Goal: Task Accomplishment & Management: Manage account settings

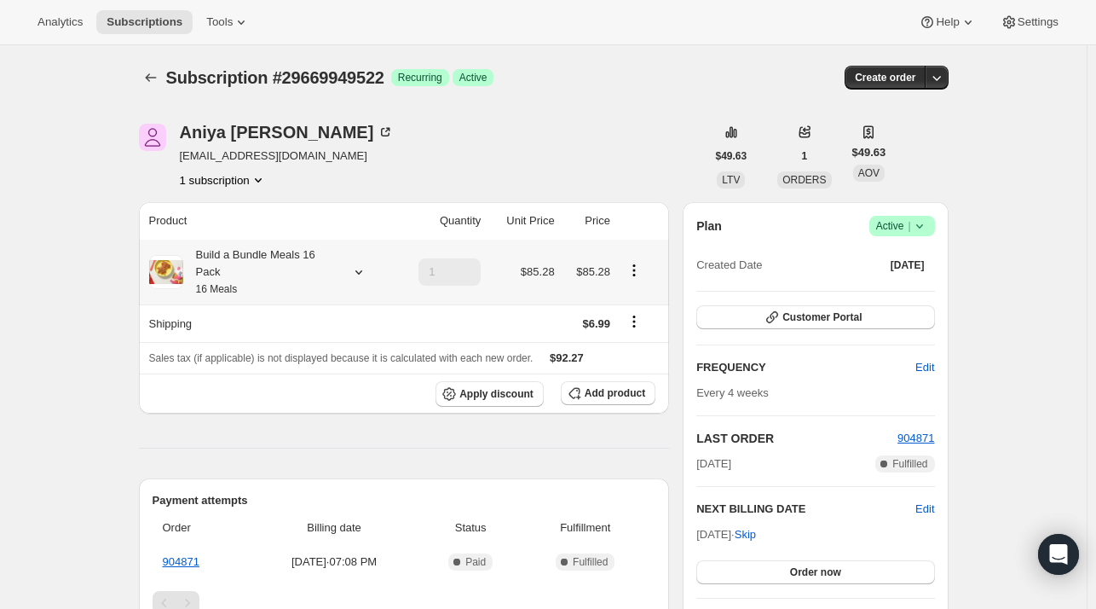
click at [362, 270] on icon at bounding box center [358, 271] width 17 height 17
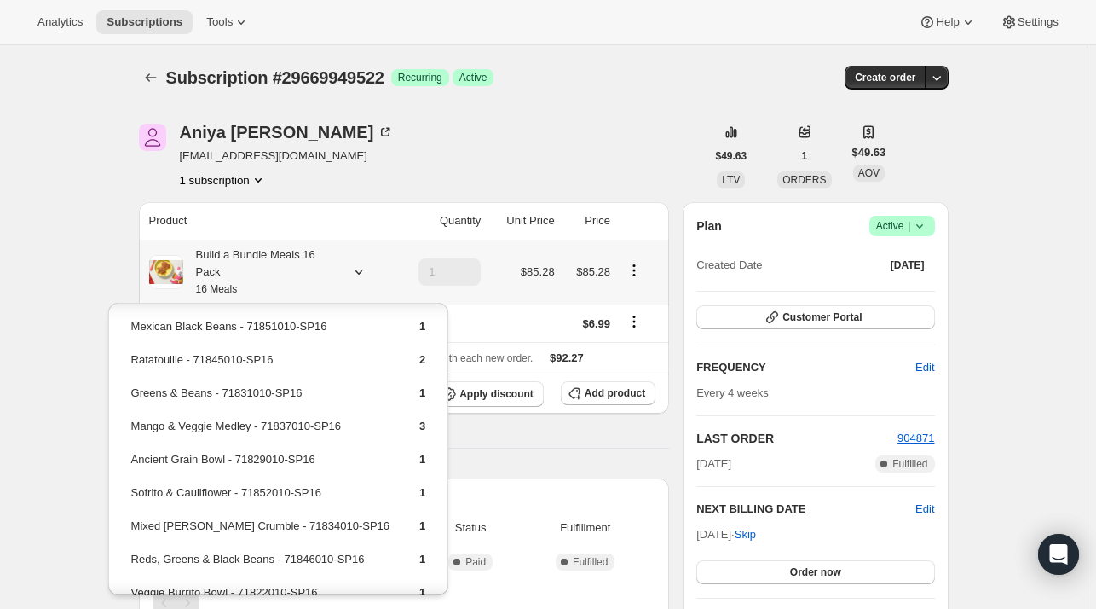
scroll to position [170, 0]
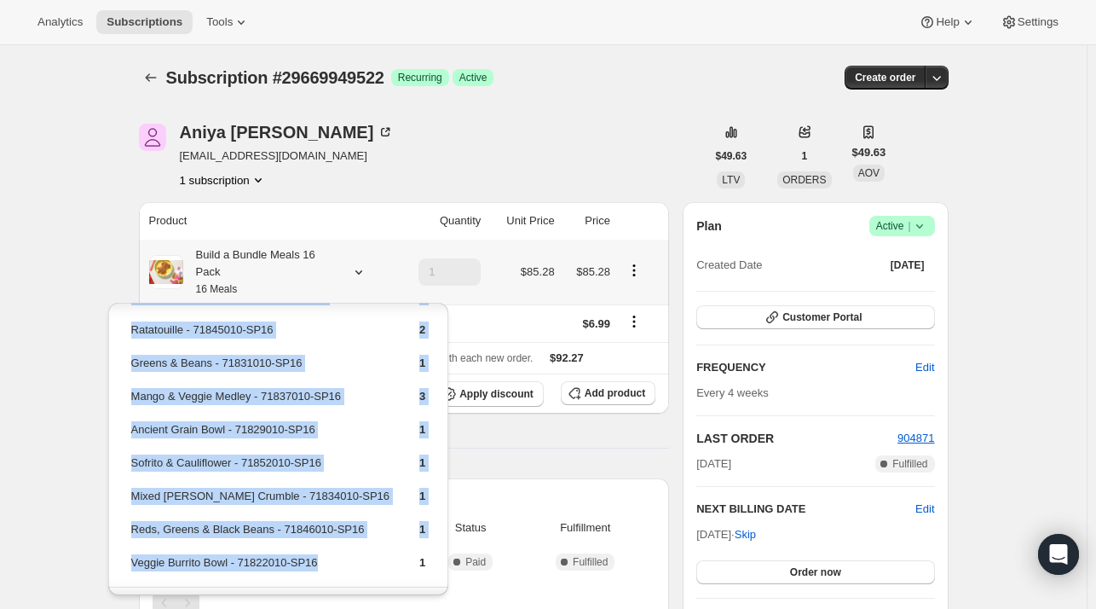
drag, startPoint x: 251, startPoint y: 553, endPoint x: 128, endPoint y: 557, distance: 123.7
click at [129, 557] on table "Mint to Be Mediterranean - 71847010-SP16 1 Peas Pass the Greens - 71828010-SP16…" at bounding box center [279, 370] width 300 height 434
click at [320, 567] on td "Veggie Burrito Bowl - 71822010-SP16" at bounding box center [260, 569] width 260 height 32
click at [344, 563] on td "Veggie Burrito Bowl - 71822010-SP16" at bounding box center [260, 569] width 260 height 32
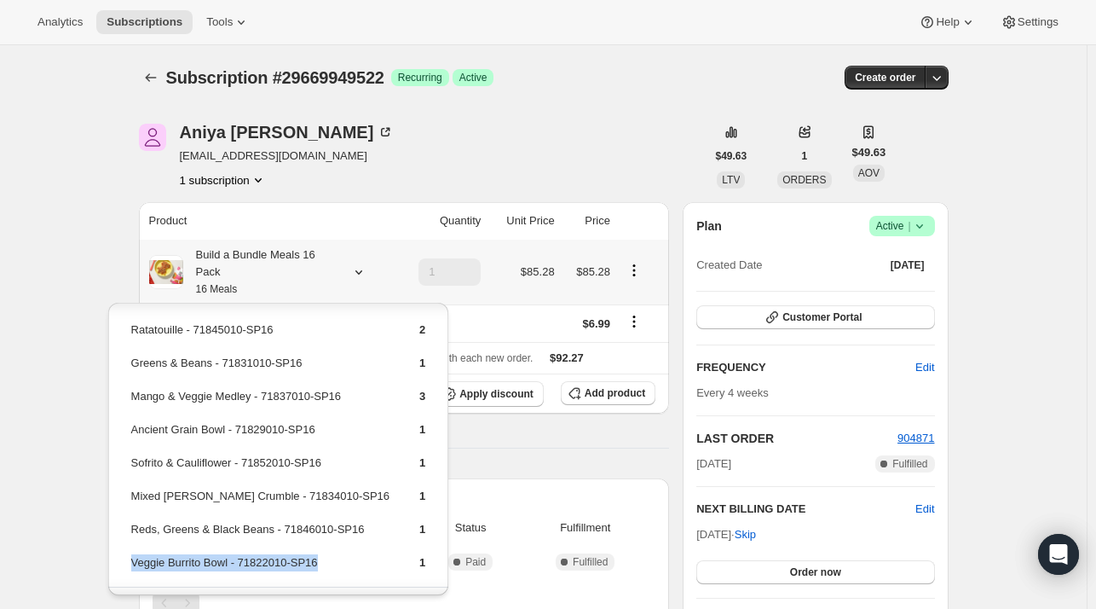
drag, startPoint x: 294, startPoint y: 557, endPoint x: 130, endPoint y: 563, distance: 164.6
click at [130, 563] on td "Veggie Burrito Bowl - 71822010-SP16" at bounding box center [260, 569] width 260 height 32
copy td "Veggie Burrito Bowl - 71822010-SP16"
click at [592, 395] on span "Add product" at bounding box center [615, 393] width 61 height 14
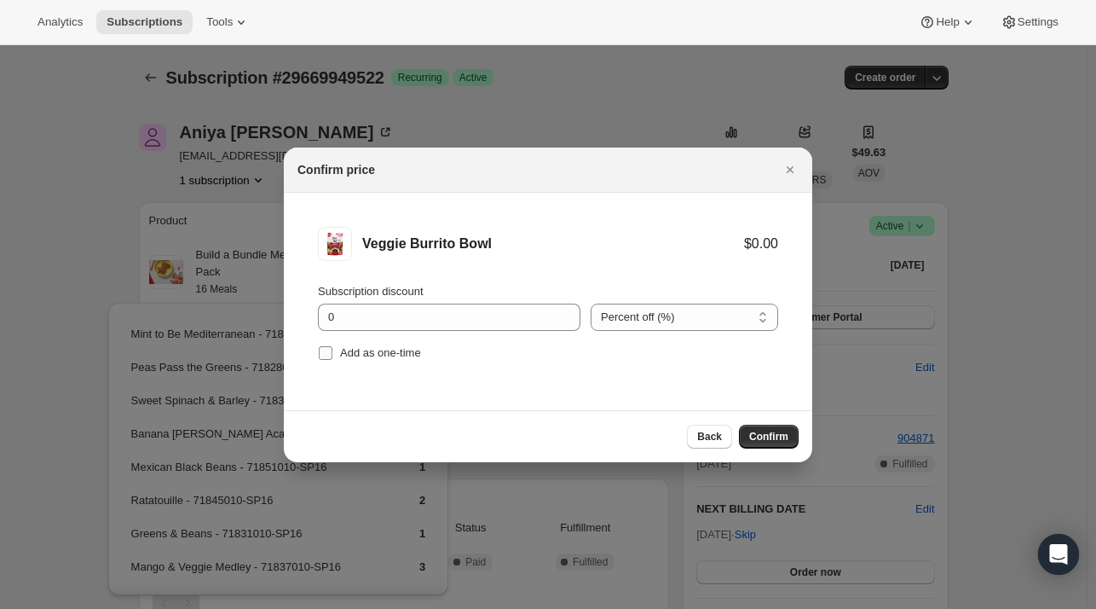
click at [383, 359] on span "Add as one-time" at bounding box center [380, 352] width 81 height 17
click at [332, 359] on input "Add as one-time" at bounding box center [326, 353] width 14 height 14
checkbox input "true"
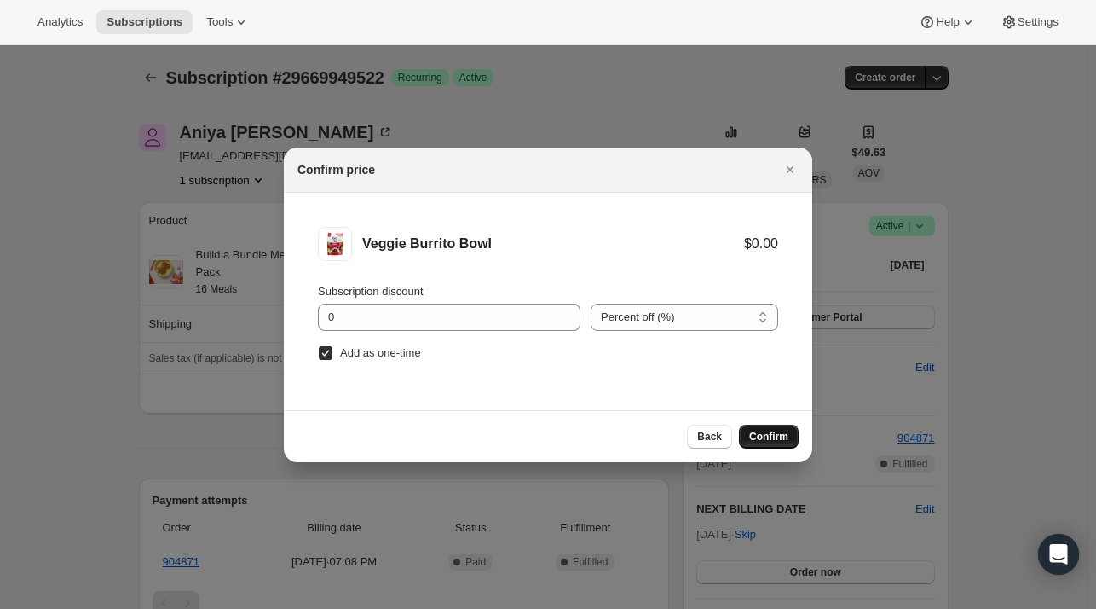
click at [770, 441] on span "Confirm" at bounding box center [768, 437] width 39 height 14
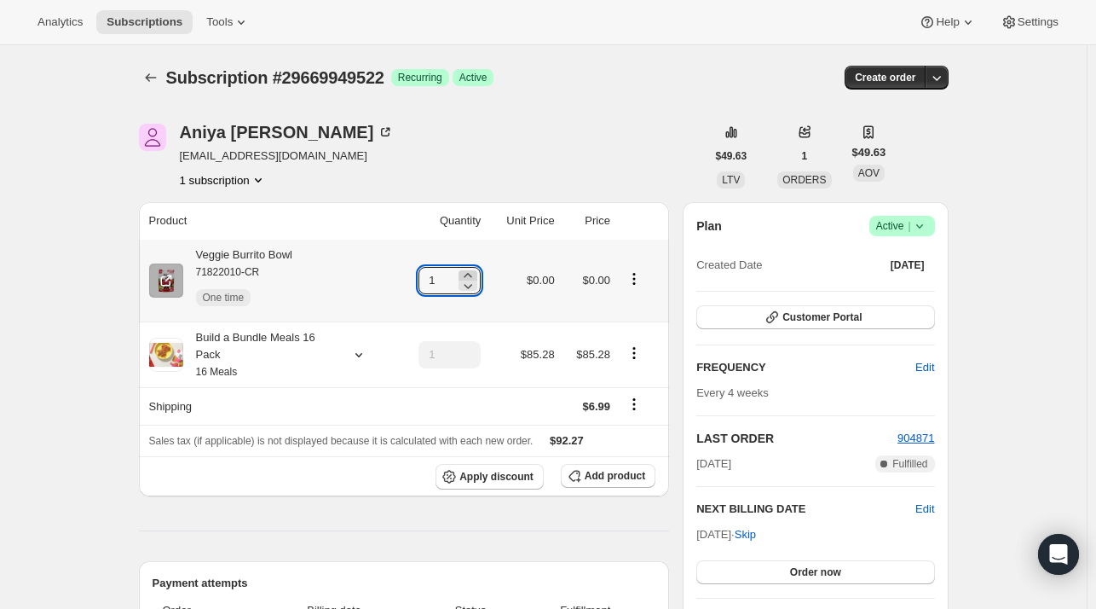
click at [472, 274] on icon at bounding box center [468, 275] width 8 height 4
type input "2"
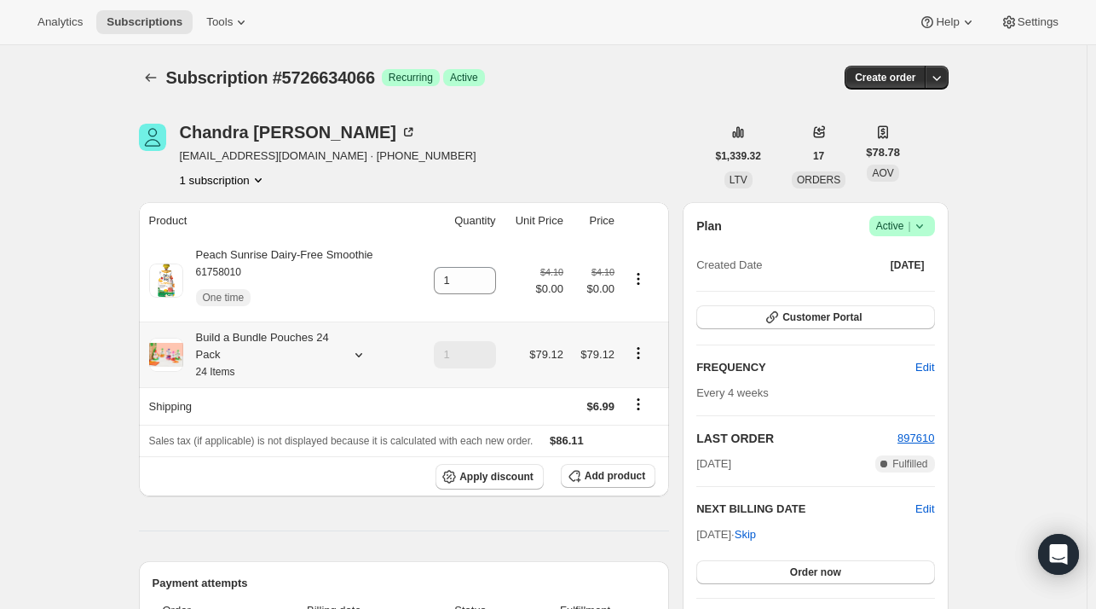
click at [366, 359] on icon at bounding box center [358, 354] width 17 height 17
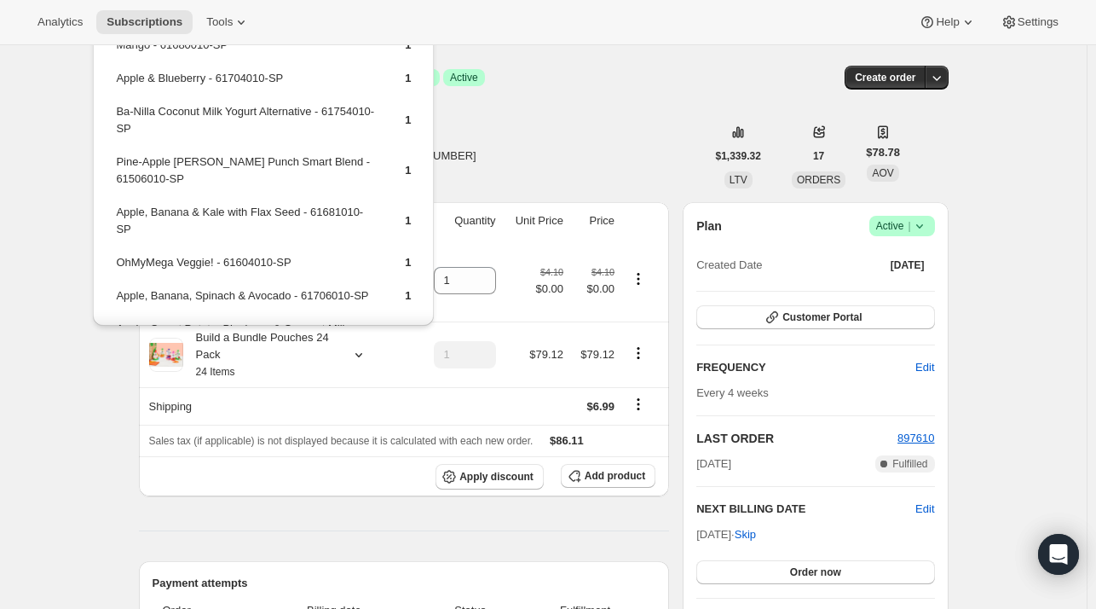
drag, startPoint x: 525, startPoint y: 147, endPoint x: 501, endPoint y: 164, distance: 29.3
click at [522, 152] on div "[PERSON_NAME] [EMAIL_ADDRESS][DOMAIN_NAME] · [PHONE_NUMBER] 1 subscription" at bounding box center [422, 156] width 567 height 65
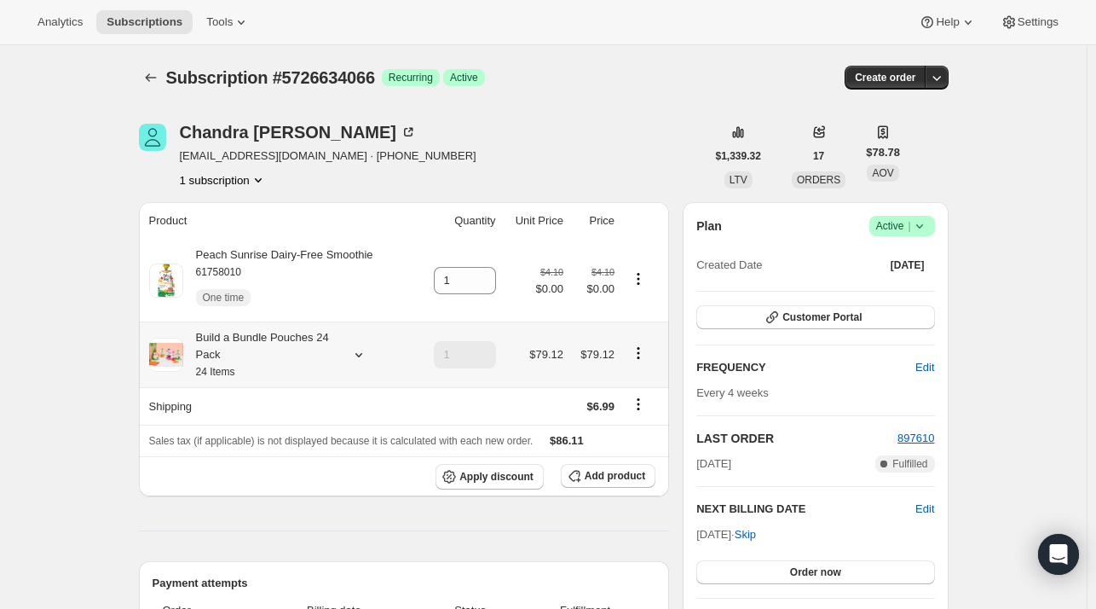
click at [362, 362] on icon at bounding box center [358, 354] width 17 height 17
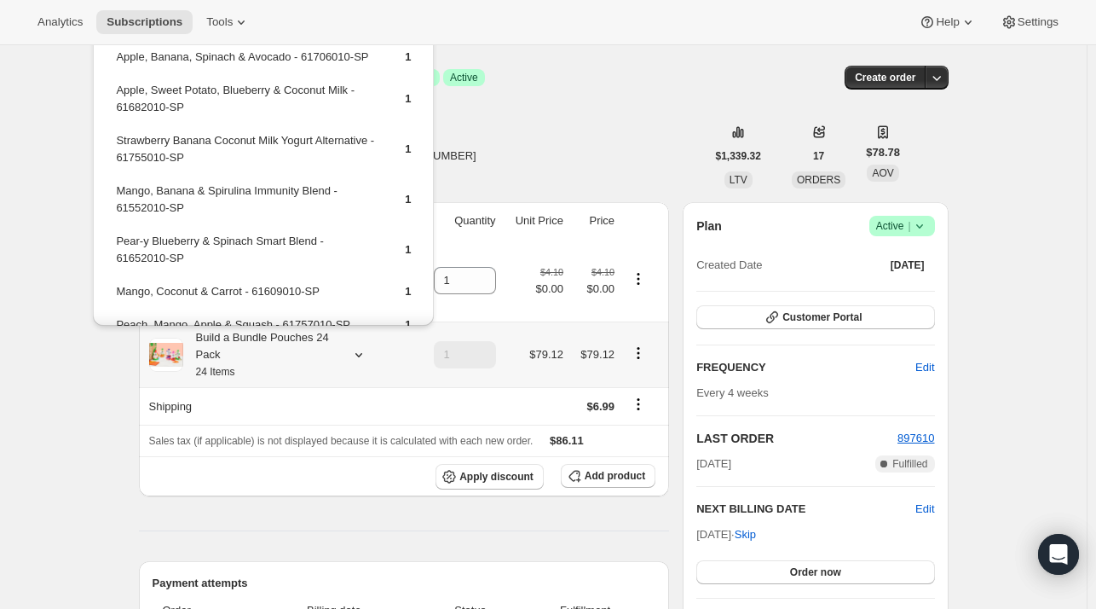
scroll to position [281, 0]
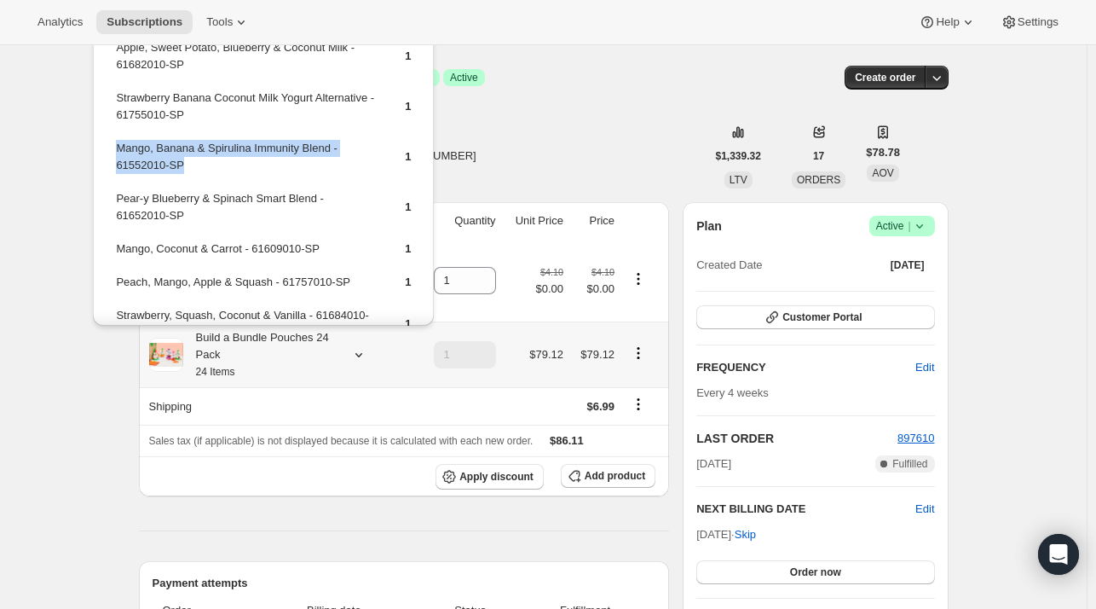
drag, startPoint x: 201, startPoint y: 158, endPoint x: 116, endPoint y: 151, distance: 85.5
click at [116, 151] on td "Mango, Banana & Spirulina Immunity Blend - 61552010-SP" at bounding box center [245, 163] width 261 height 49
copy td "Mango, Banana & Spirulina Immunity Blend - 61552010-SP"
click at [583, 466] on button "Add product" at bounding box center [608, 476] width 95 height 24
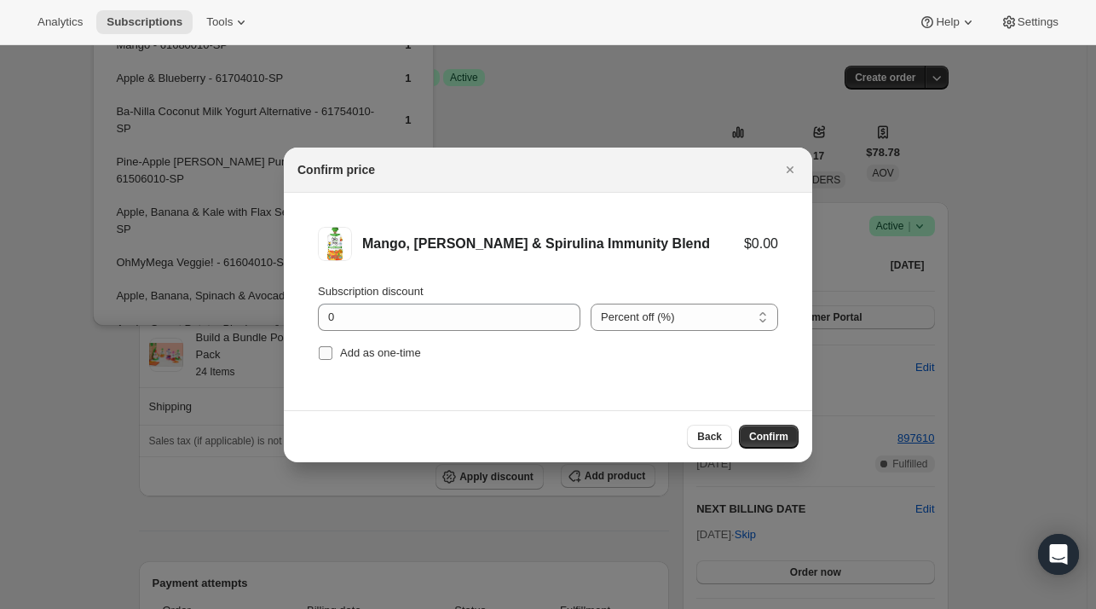
click at [378, 354] on span "Add as one-time" at bounding box center [380, 352] width 81 height 13
click at [332, 354] on input "Add as one-time" at bounding box center [326, 353] width 14 height 14
checkbox input "true"
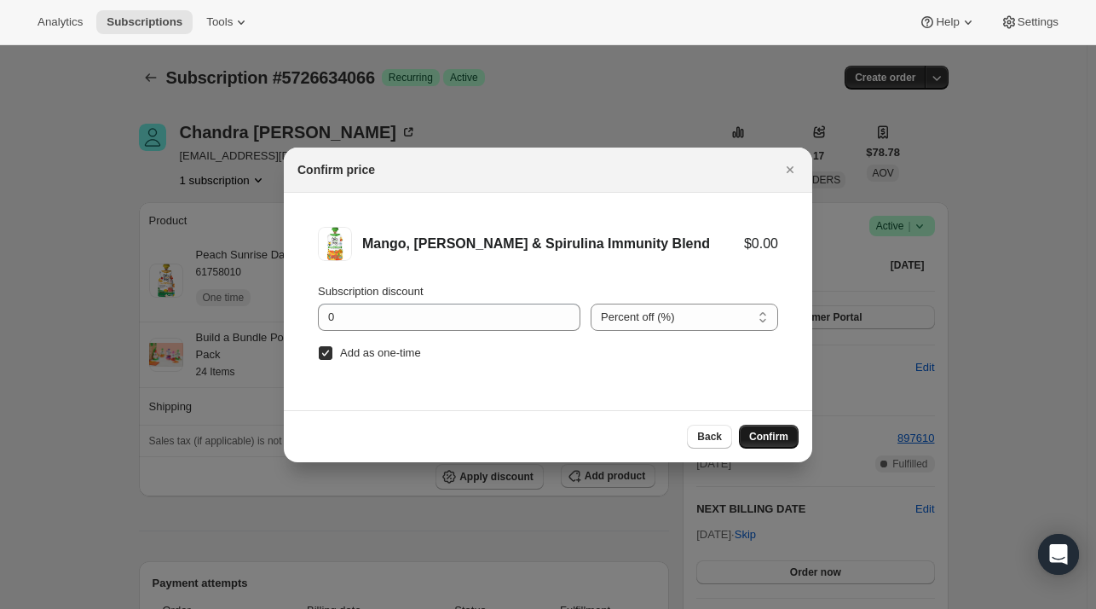
click at [772, 437] on span "Confirm" at bounding box center [768, 437] width 39 height 14
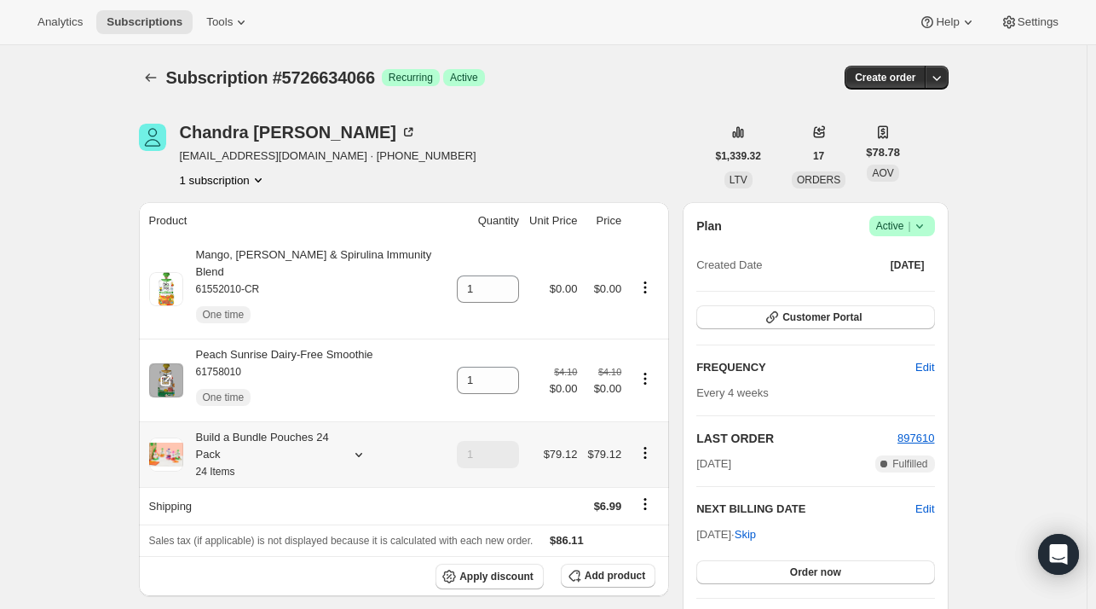
drag, startPoint x: 356, startPoint y: 436, endPoint x: 366, endPoint y: 400, distance: 37.0
click at [362, 429] on div "Build a Bundle Pouches 24 Pack 24 Items" at bounding box center [298, 454] width 298 height 51
click at [359, 446] on icon at bounding box center [358, 454] width 17 height 17
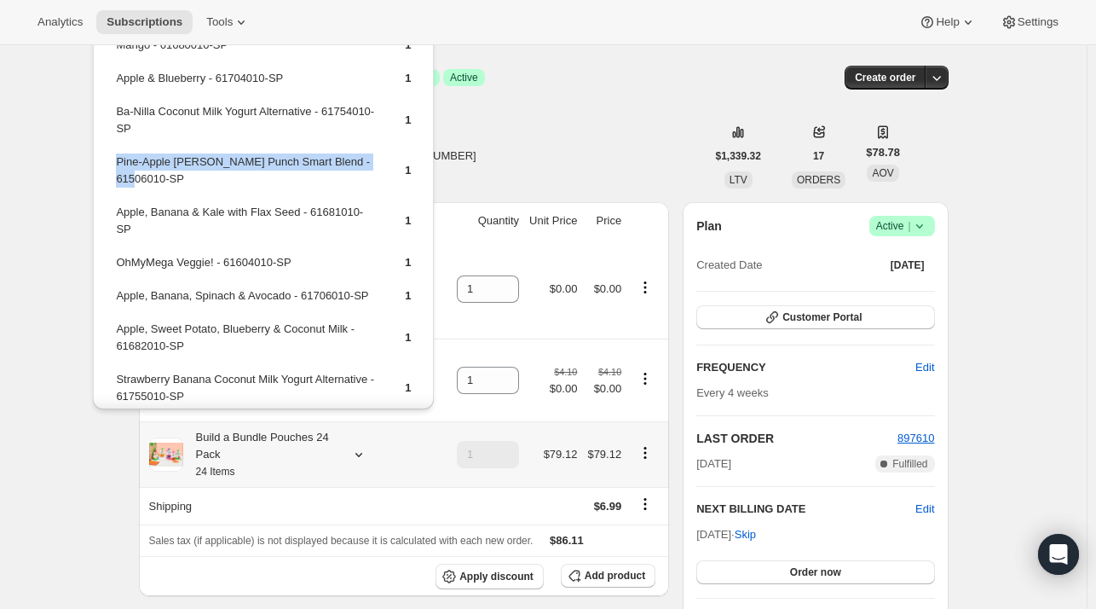
drag, startPoint x: 160, startPoint y: 176, endPoint x: 118, endPoint y: 164, distance: 43.4
click at [118, 164] on td "Pine-Apple [PERSON_NAME] Punch Smart Blend - 61506010-SP" at bounding box center [245, 177] width 261 height 49
drag, startPoint x: 118, startPoint y: 164, endPoint x: 153, endPoint y: 172, distance: 35.8
click at [153, 172] on td "Pine-Apple [PERSON_NAME] Punch Smart Blend - 61506010-SP" at bounding box center [245, 177] width 261 height 49
copy td "Pine-Apple [PERSON_NAME] Punch Smart Blend - 61506010-SP"
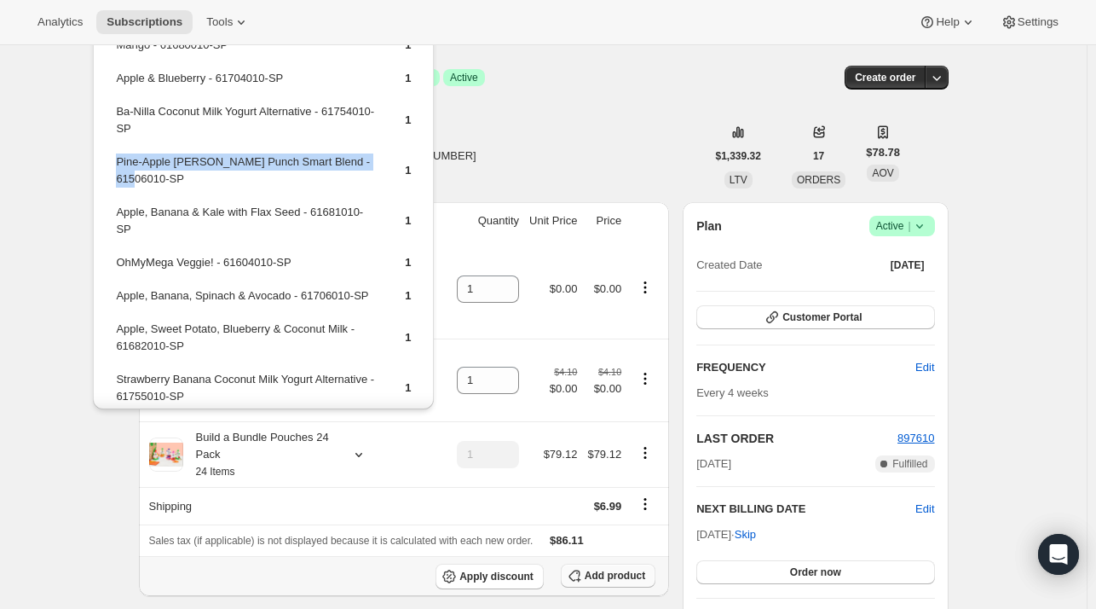
click at [596, 563] on button "Add product" at bounding box center [608, 575] width 95 height 24
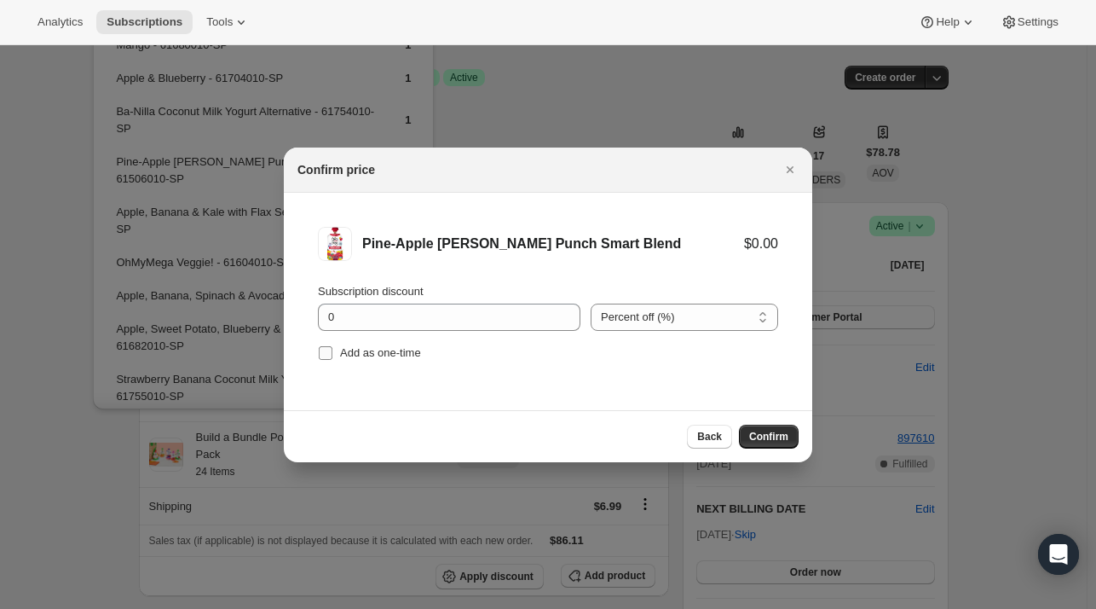
drag, startPoint x: 366, startPoint y: 354, endPoint x: 384, endPoint y: 355, distance: 17.9
click at [366, 355] on span "Add as one-time" at bounding box center [380, 352] width 81 height 13
click at [332, 355] on input "Add as one-time" at bounding box center [326, 353] width 14 height 14
checkbox input "true"
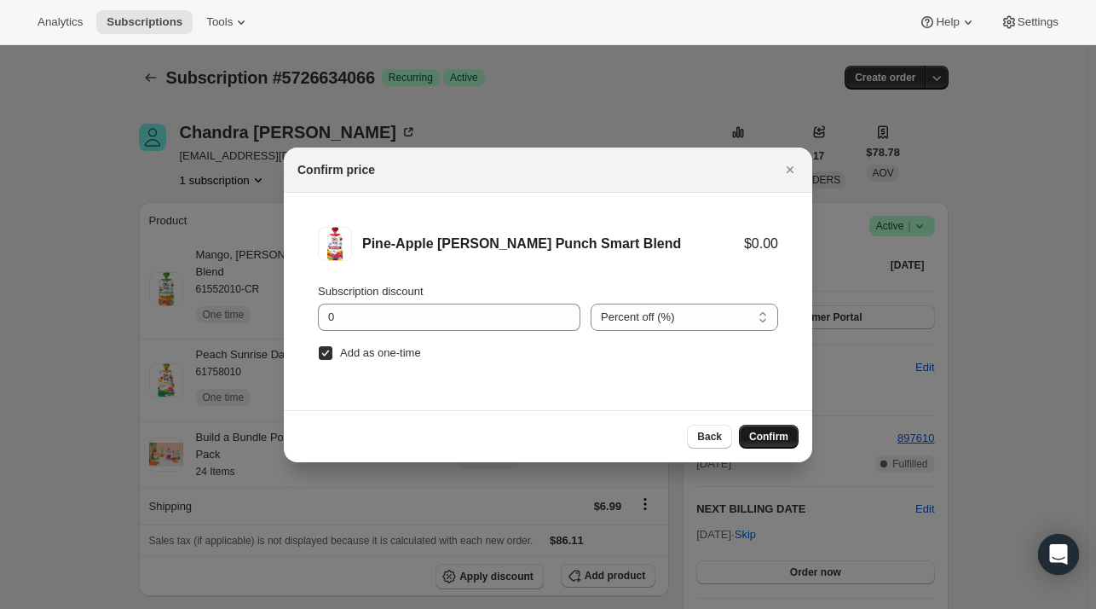
click at [763, 430] on span "Confirm" at bounding box center [768, 437] width 39 height 14
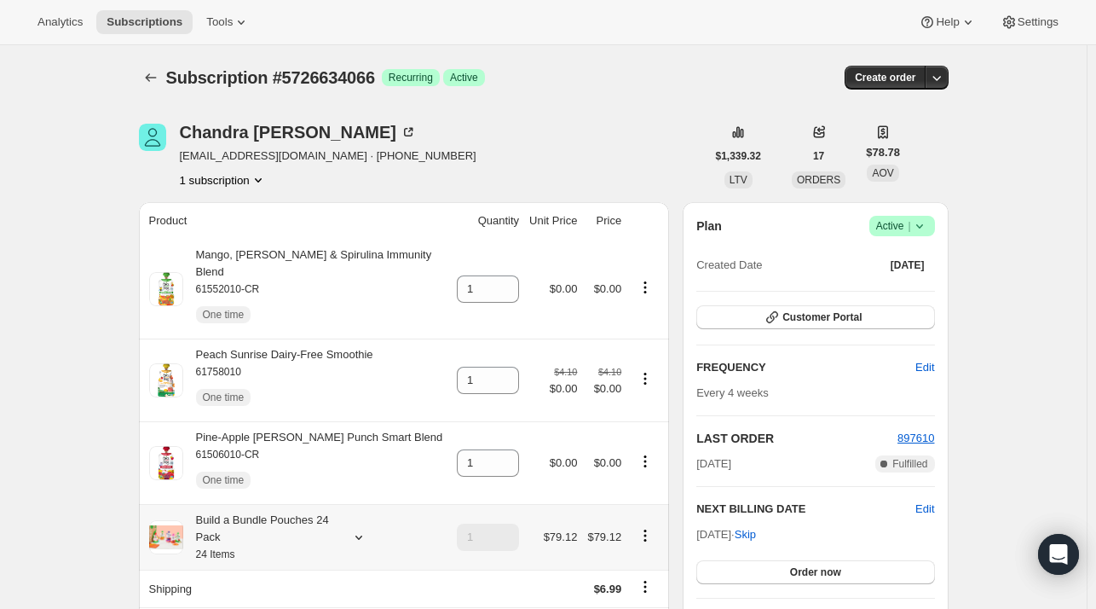
click at [363, 528] on icon at bounding box center [358, 536] width 17 height 17
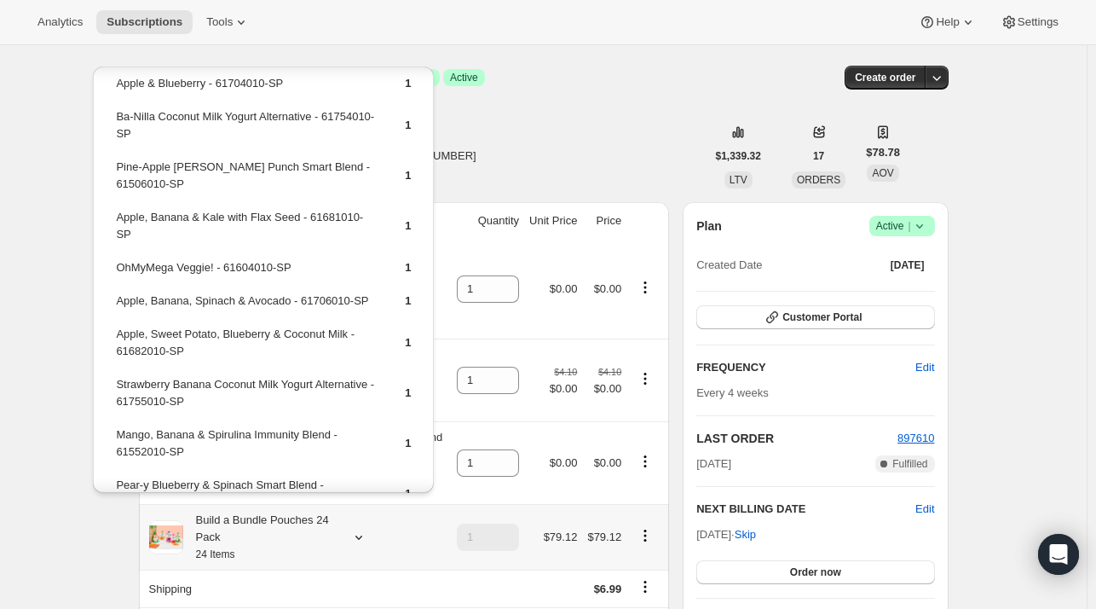
scroll to position [85, 0]
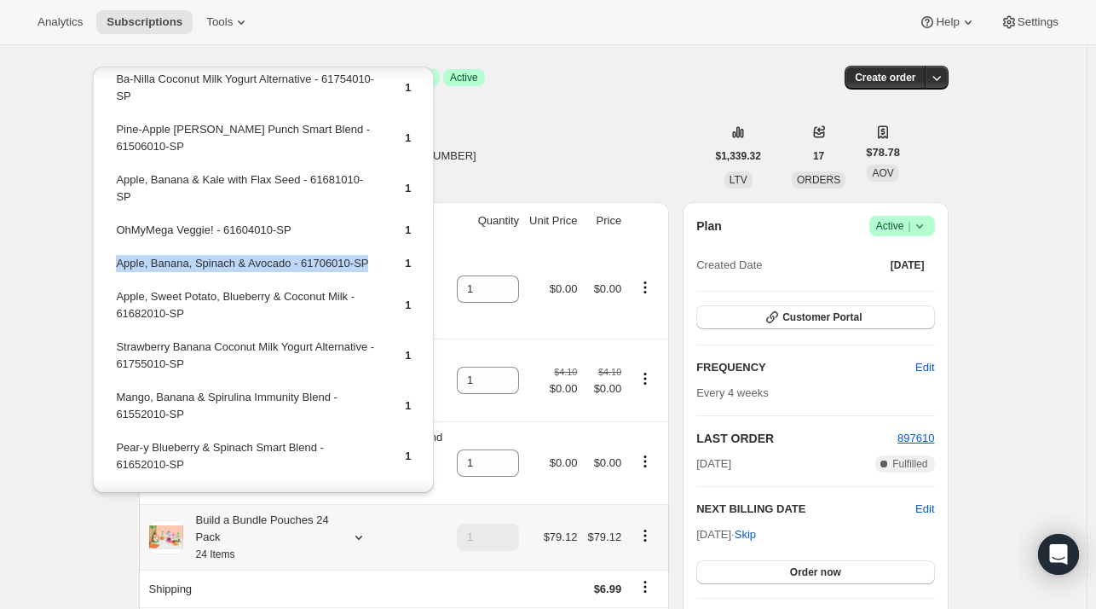
drag, startPoint x: 296, startPoint y: 260, endPoint x: 111, endPoint y: 267, distance: 185.1
click at [112, 267] on div "Mango - 61680010-SP 1 Apple & Blueberry - 61704010-SP 1 Ba-Nilla Coconut Milk Y…" at bounding box center [263, 503] width 341 height 1045
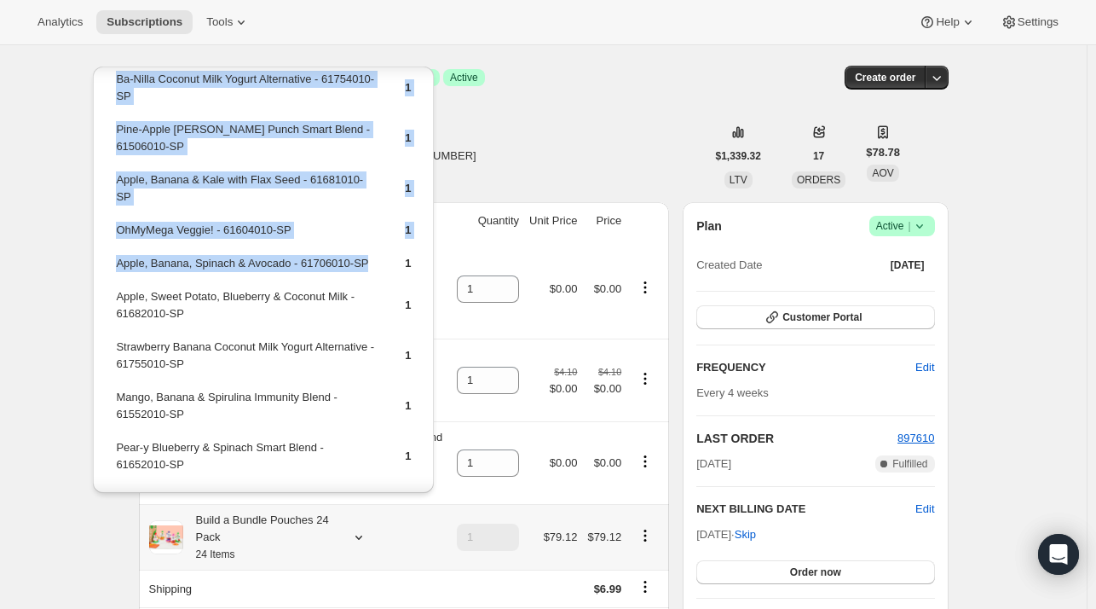
drag, startPoint x: 111, startPoint y: 267, endPoint x: 303, endPoint y: 245, distance: 193.9
click at [302, 245] on td "OhMyMega Veggie! - 61604010-SP" at bounding box center [245, 237] width 261 height 32
click at [366, 263] on td "Apple, Banana, Spinach & Avocado - 61706010-SP" at bounding box center [245, 270] width 261 height 32
drag, startPoint x: 374, startPoint y: 260, endPoint x: 116, endPoint y: 266, distance: 258.3
click at [111, 265] on div "Mango - 61680010-SP 1 Apple & Blueberry - 61704010-SP 1 Ba-Nilla Coconut Milk Y…" at bounding box center [263, 503] width 341 height 1045
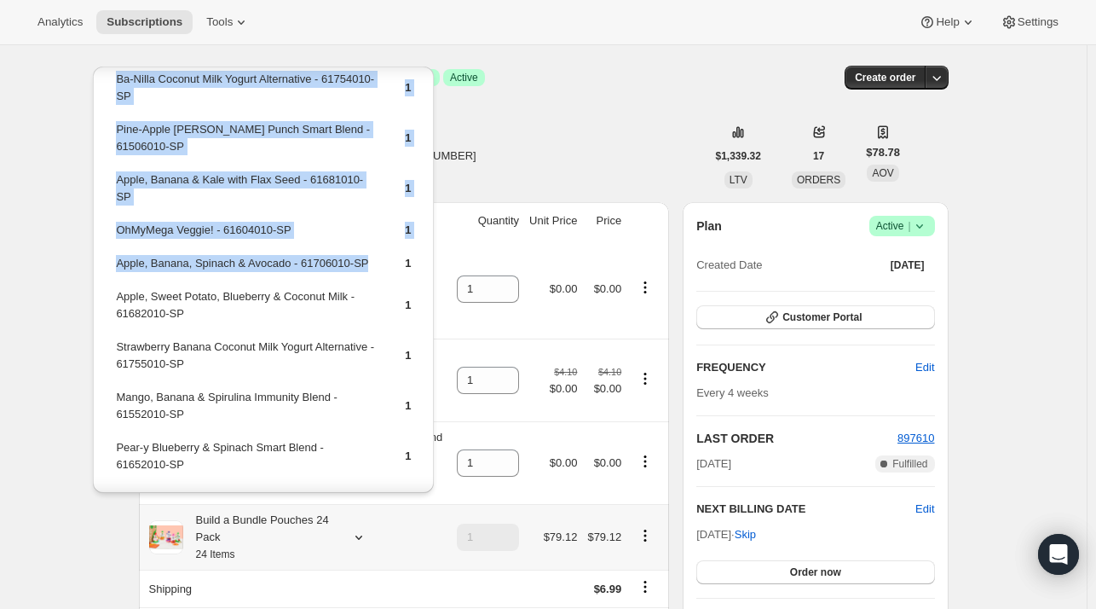
click at [107, 274] on div "Mango - 61680010-SP 1 Apple & Blueberry - 61704010-SP 1 Ba-Nilla Coconut Milk Y…" at bounding box center [263, 503] width 341 height 1045
click at [108, 263] on div "Mango - 61680010-SP 1 Apple & Blueberry - 61704010-SP 1 Ba-Nilla Coconut Milk Y…" at bounding box center [263, 503] width 341 height 1045
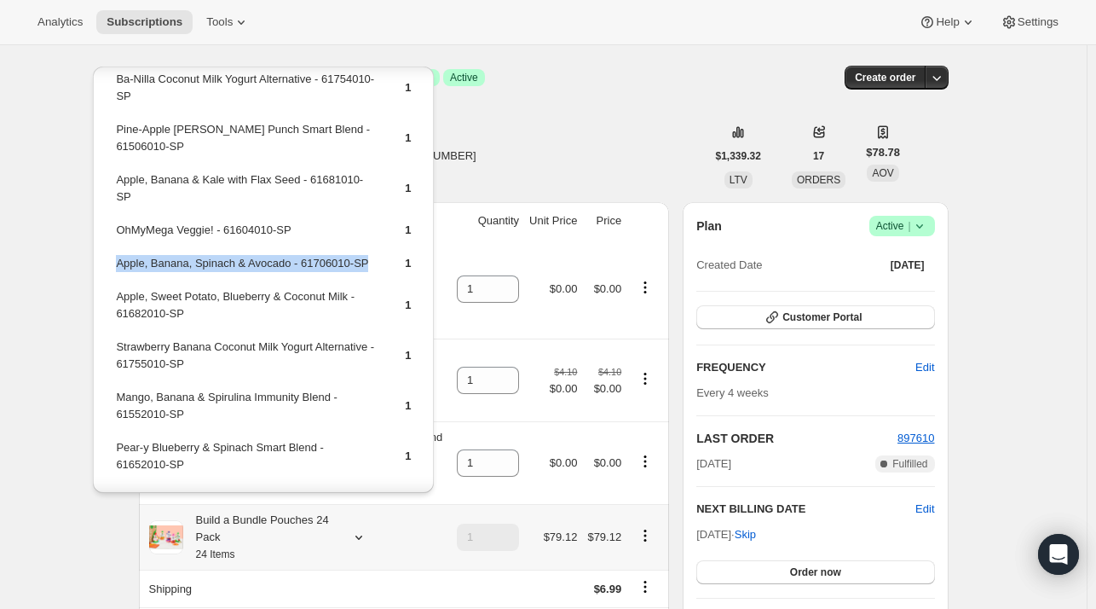
drag, startPoint x: 115, startPoint y: 259, endPoint x: 356, endPoint y: 267, distance: 241.3
click at [363, 267] on td "Apple, Banana, Spinach & Avocado - 61706010-SP" at bounding box center [245, 270] width 261 height 32
copy td "Apple, Banana, Spinach & Avocado - 61706010-SP"
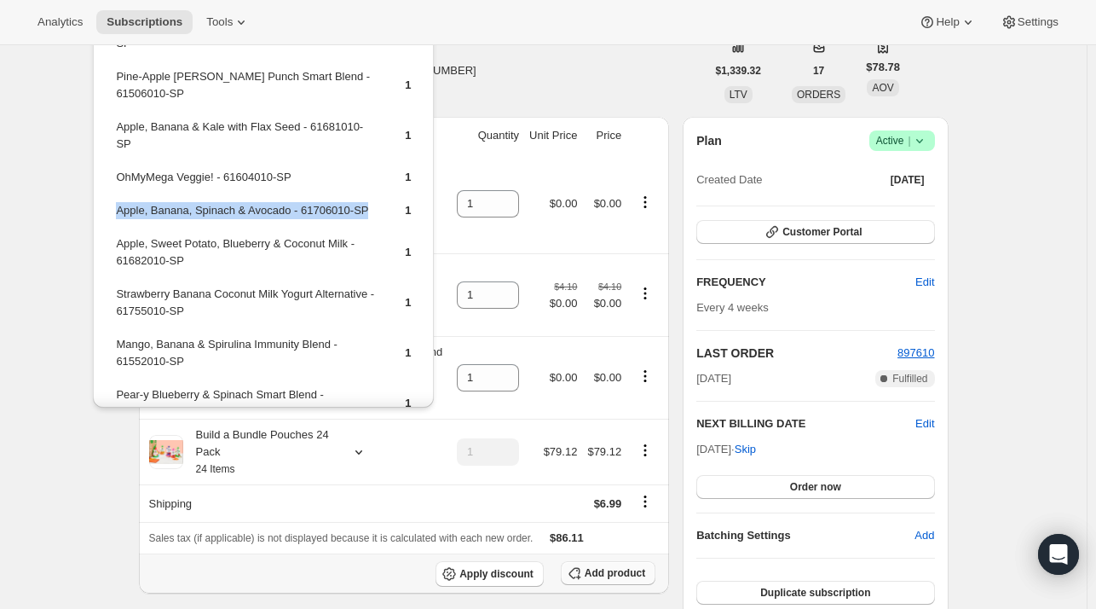
click at [620, 561] on button "Add product" at bounding box center [608, 573] width 95 height 24
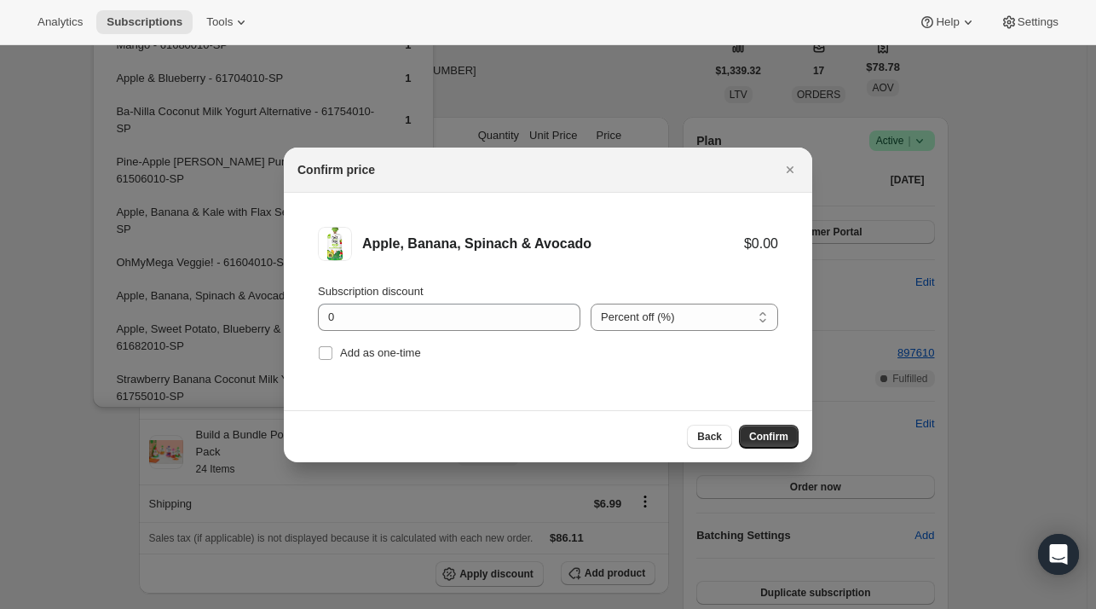
drag, startPoint x: 361, startPoint y: 355, endPoint x: 532, endPoint y: 385, distance: 173.2
click at [361, 356] on span "Add as one-time" at bounding box center [380, 352] width 81 height 13
click at [332, 356] on input "Add as one-time" at bounding box center [326, 353] width 14 height 14
checkbox input "true"
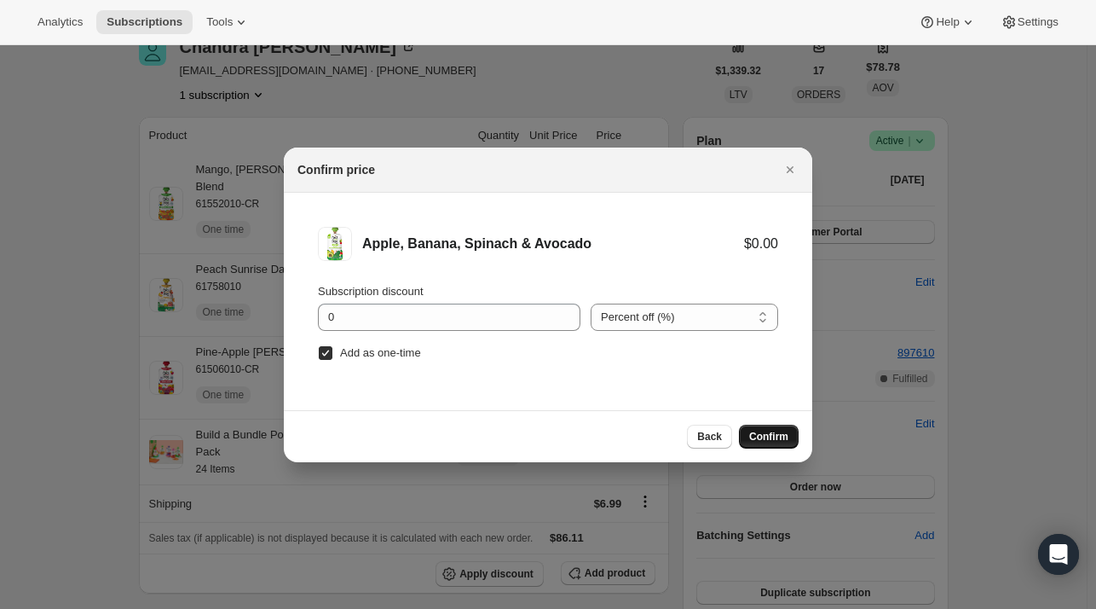
click at [759, 433] on span "Confirm" at bounding box center [768, 437] width 39 height 14
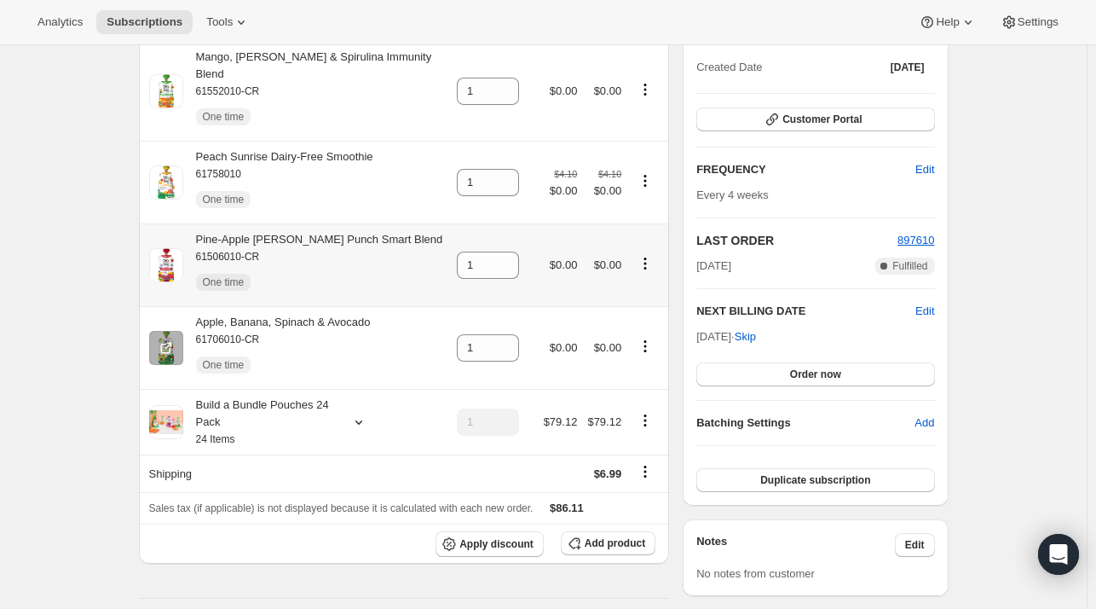
scroll to position [170, 0]
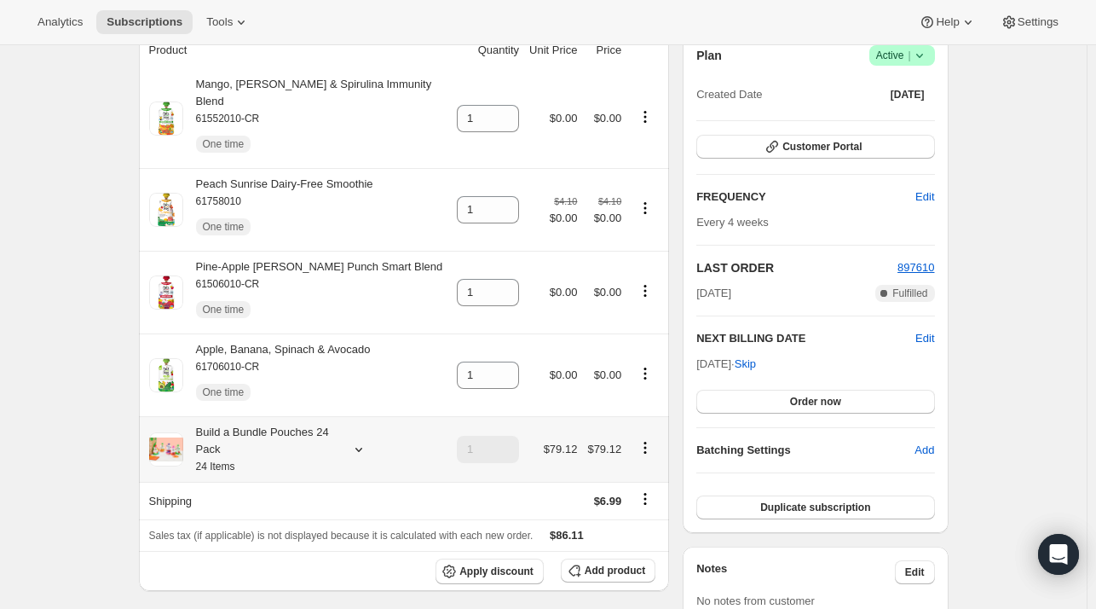
click at [364, 441] on icon at bounding box center [358, 449] width 17 height 17
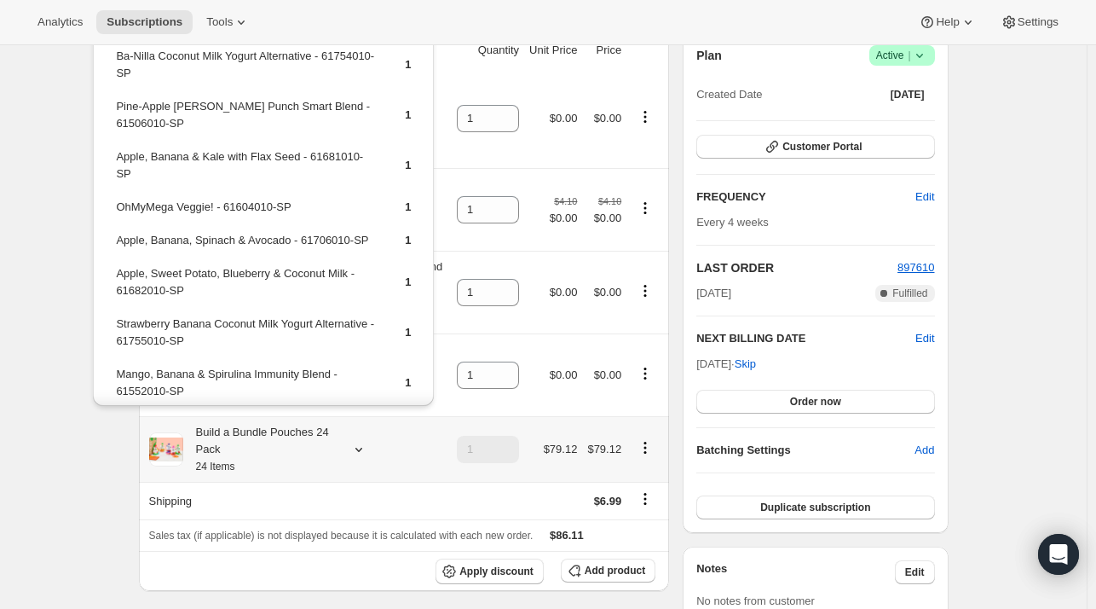
scroll to position [85, 0]
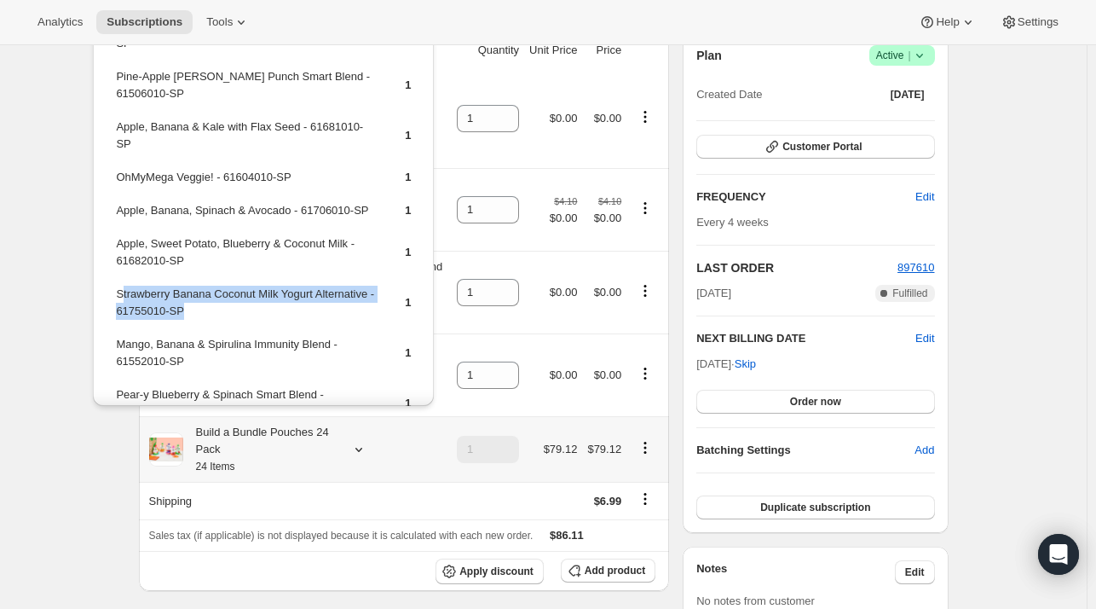
drag, startPoint x: 192, startPoint y: 315, endPoint x: 120, endPoint y: 297, distance: 74.0
click at [120, 297] on td "Strawberry Banana Coconut Milk Yogurt Alternative - 61755010-SP" at bounding box center [245, 309] width 261 height 49
click at [239, 314] on td "Strawberry Banana Coconut Milk Yogurt Alternative - 61755010-SP" at bounding box center [245, 309] width 261 height 49
drag, startPoint x: 185, startPoint y: 314, endPoint x: 116, endPoint y: 295, distance: 71.5
click at [116, 295] on td "Strawberry Banana Coconut Milk Yogurt Alternative - 61755010-SP" at bounding box center [245, 309] width 261 height 49
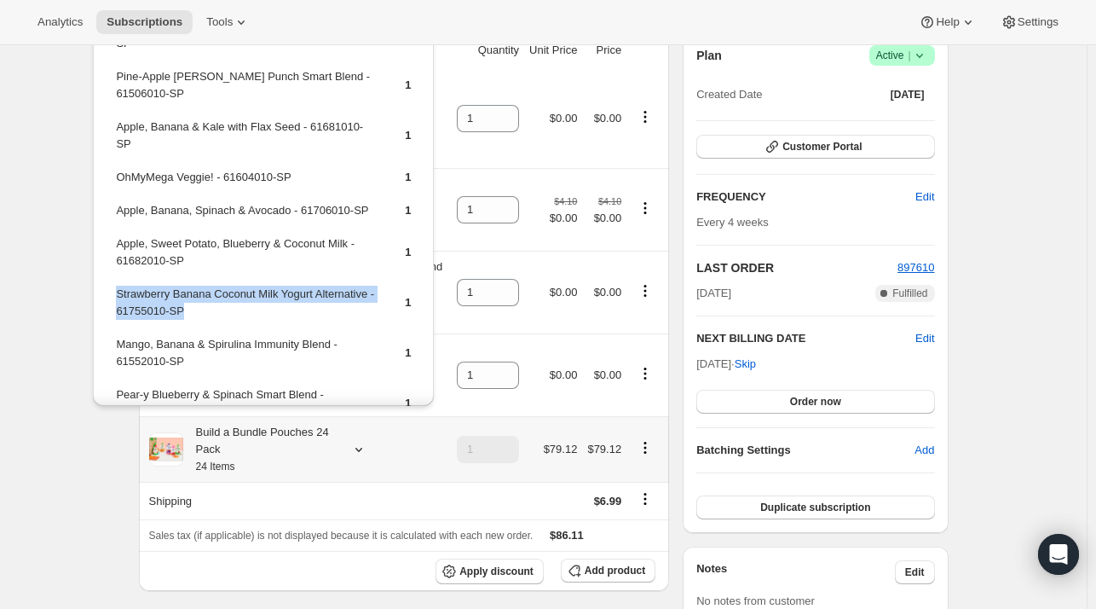
copy td "Strawberry Banana Coconut Milk Yogurt Alternative - 61755010-SP"
click at [628, 563] on span "Add product" at bounding box center [615, 570] width 61 height 14
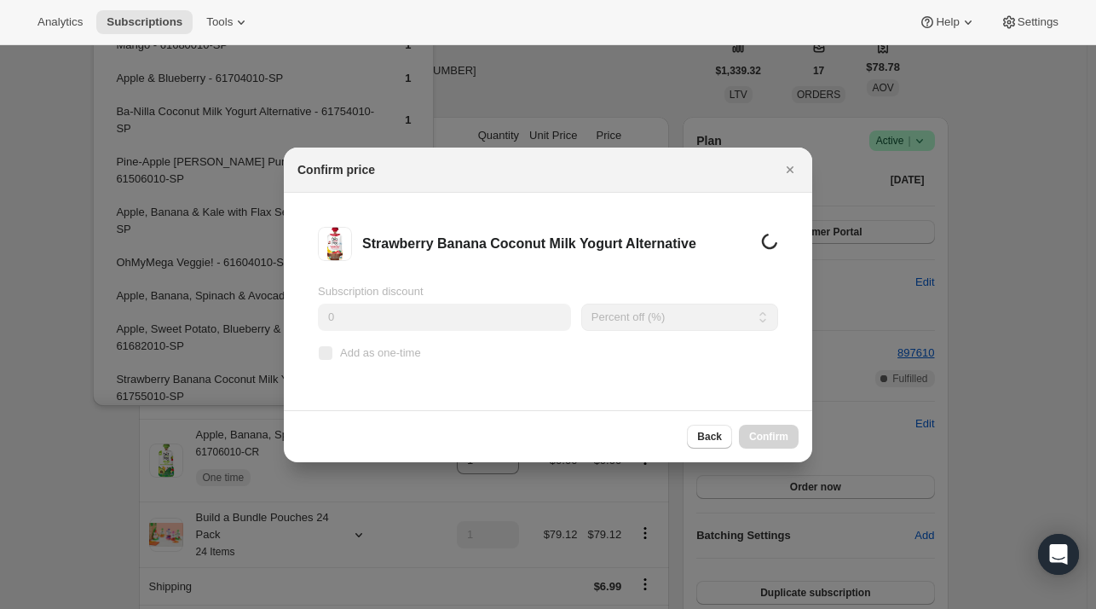
scroll to position [170, 0]
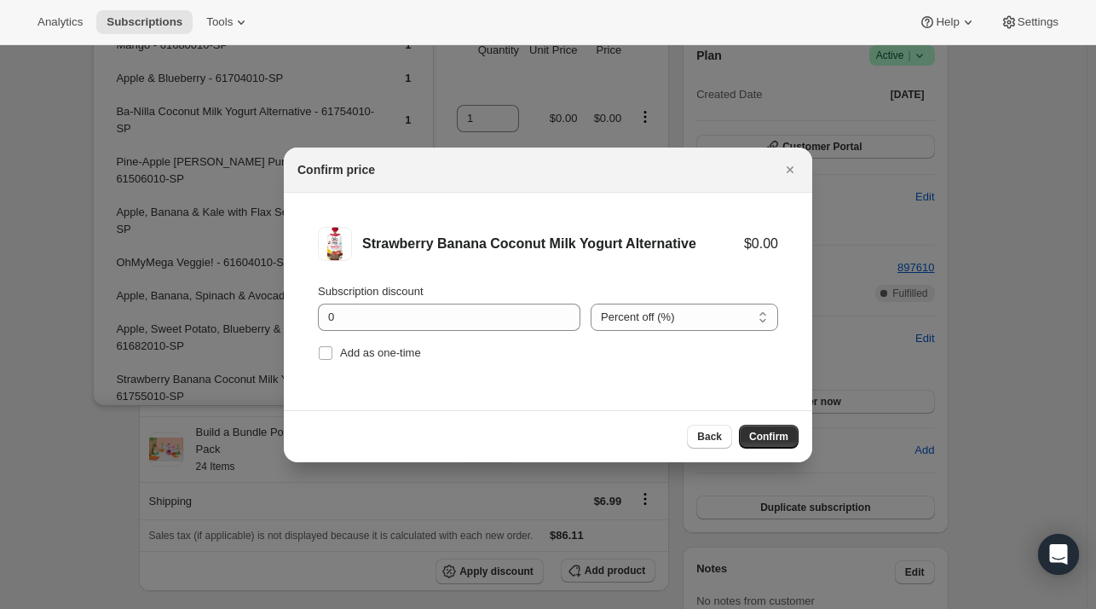
drag, startPoint x: 385, startPoint y: 350, endPoint x: 573, endPoint y: 401, distance: 194.3
click at [384, 351] on span "Add as one-time" at bounding box center [380, 352] width 81 height 13
click at [332, 351] on input "Add as one-time" at bounding box center [326, 353] width 14 height 14
checkbox input "true"
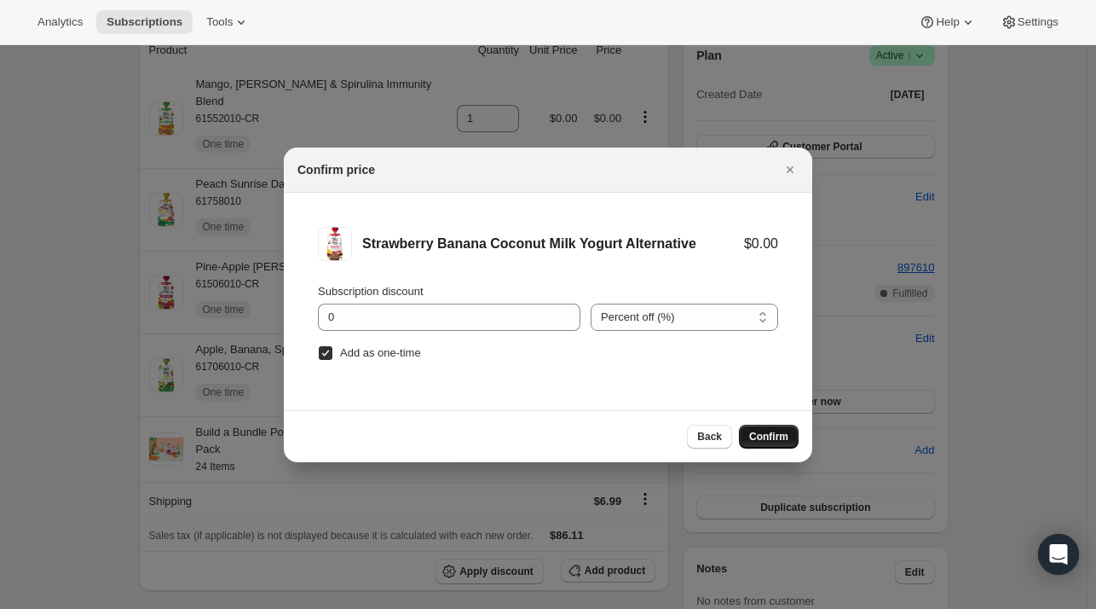
click at [765, 442] on button "Confirm" at bounding box center [769, 436] width 60 height 24
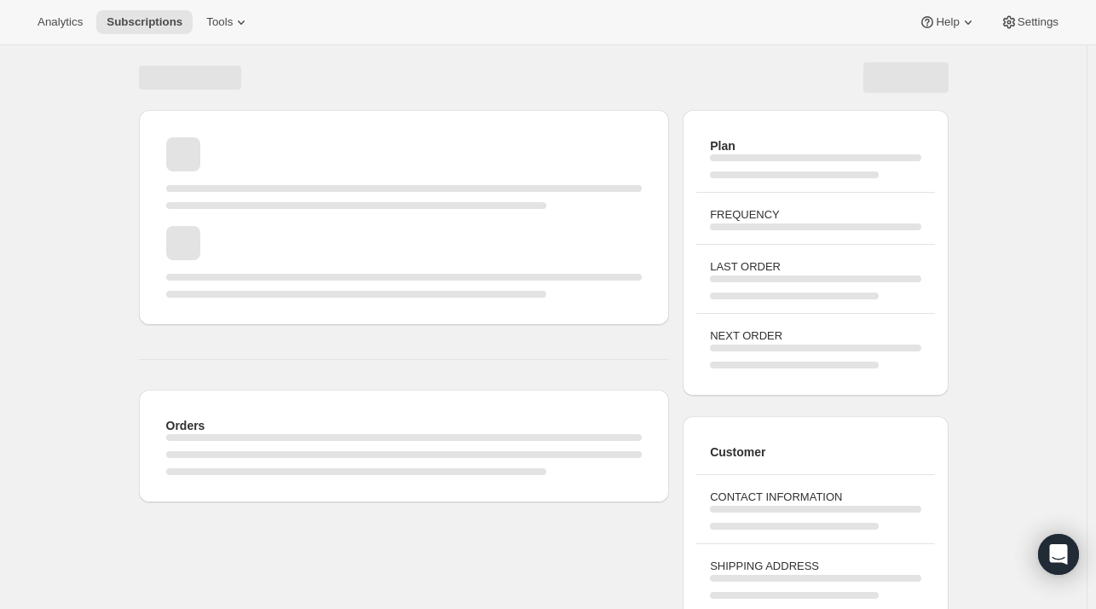
scroll to position [160, 0]
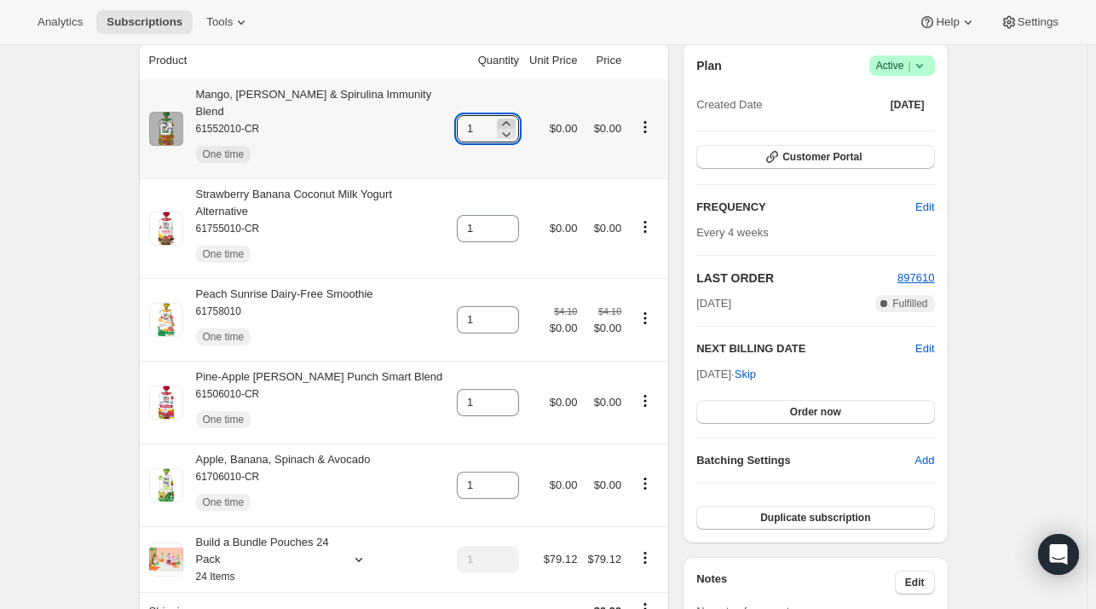
click at [510, 121] on icon at bounding box center [506, 123] width 8 height 4
type input "2"
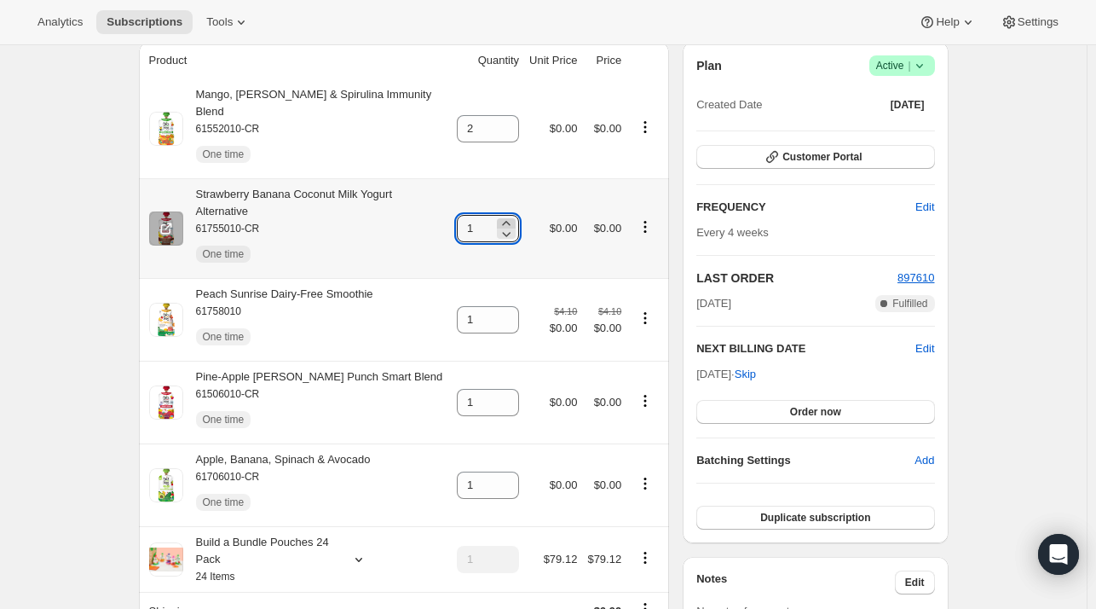
click at [514, 215] on icon at bounding box center [506, 223] width 17 height 17
type input "2"
click at [508, 389] on icon at bounding box center [506, 397] width 17 height 17
type input "2"
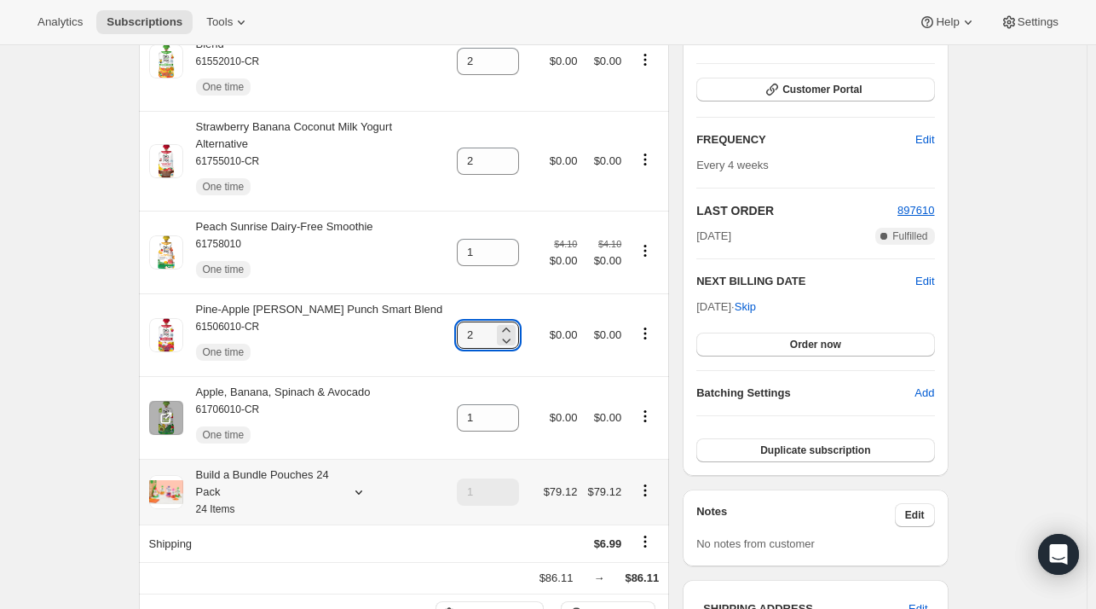
scroll to position [245, 0]
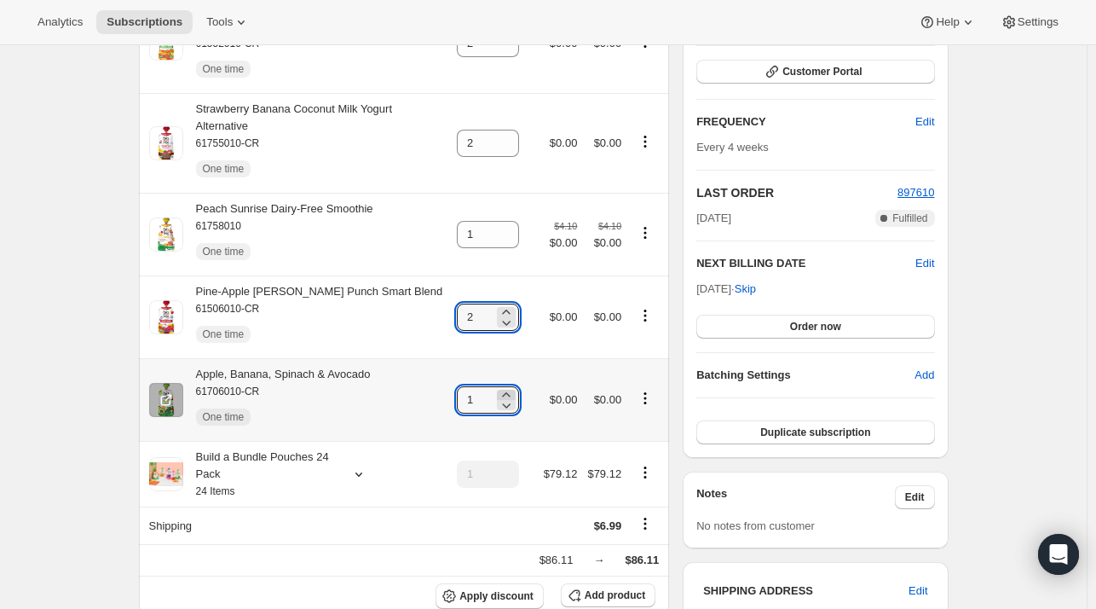
click at [510, 392] on icon at bounding box center [506, 394] width 8 height 4
type input "2"
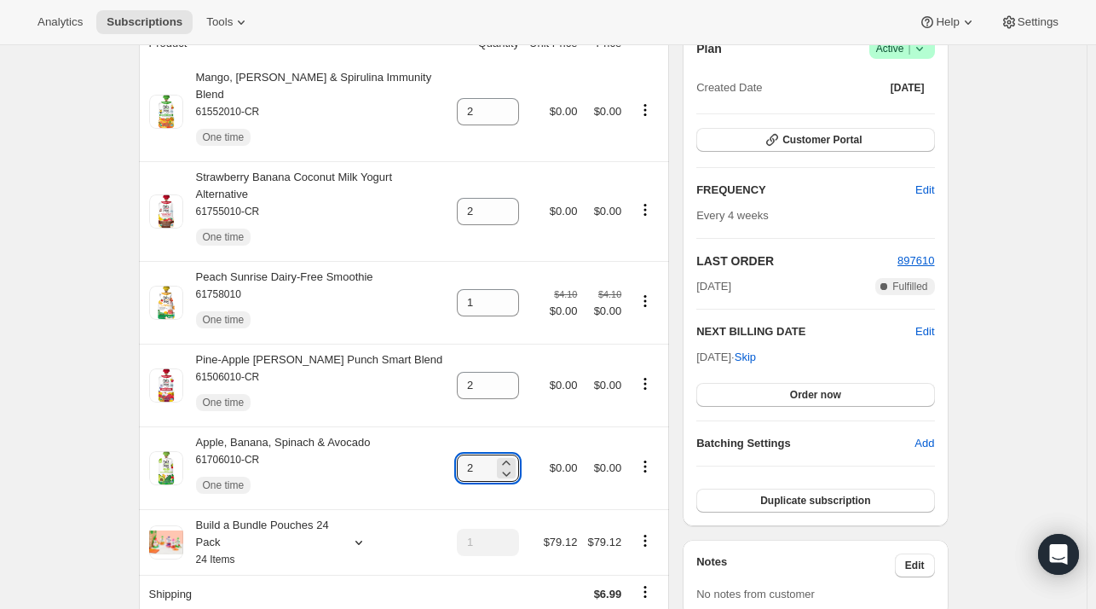
scroll to position [160, 0]
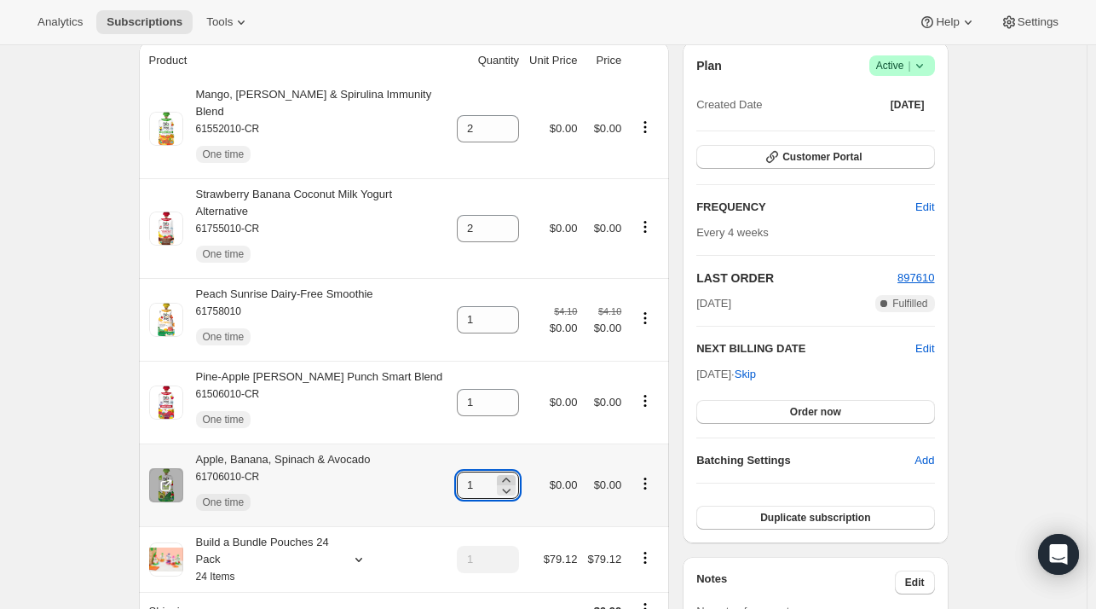
click at [507, 471] on icon at bounding box center [506, 479] width 17 height 17
type input "2"
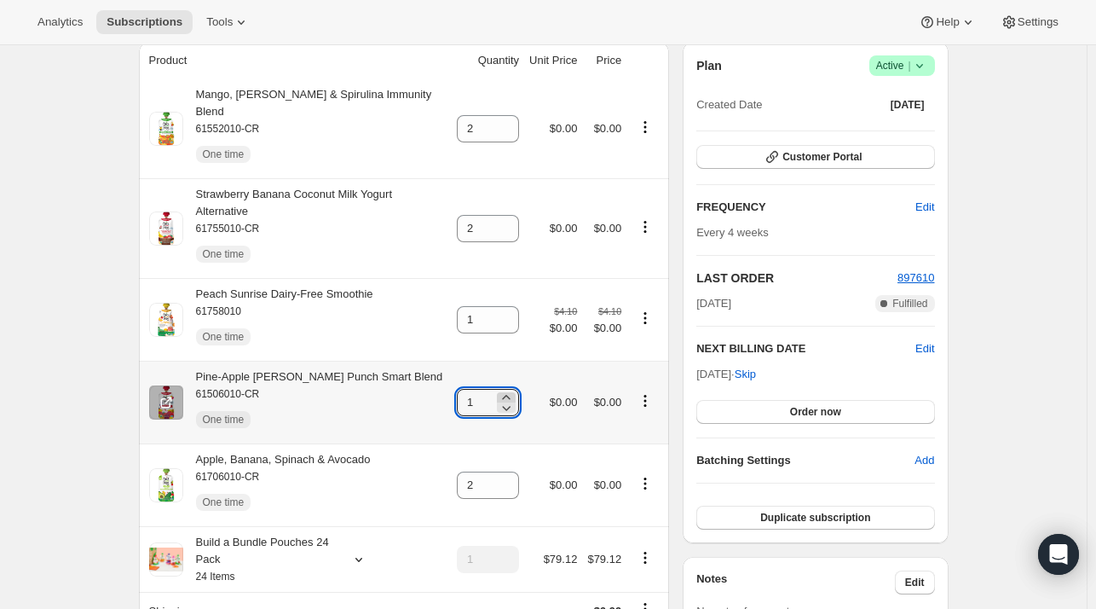
click at [513, 389] on icon at bounding box center [506, 397] width 17 height 17
type input "2"
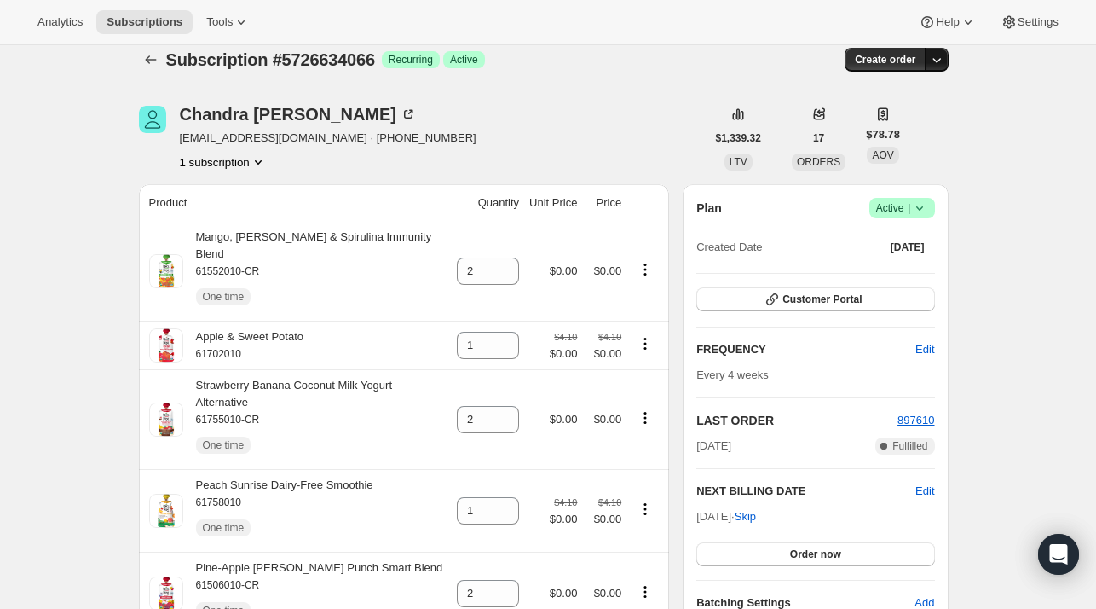
scroll to position [0, 0]
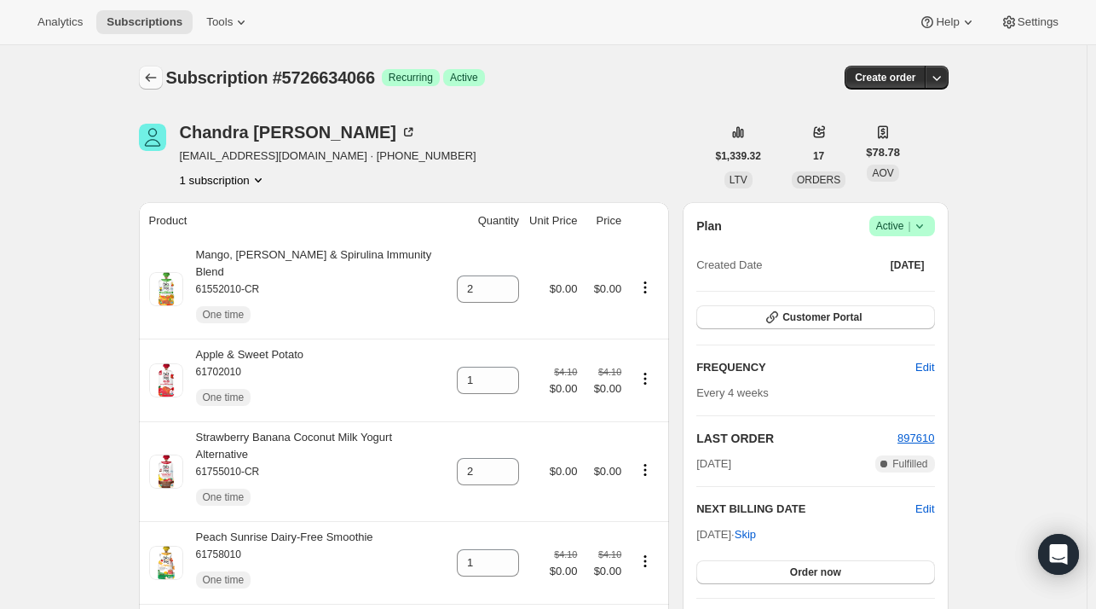
click at [154, 69] on button "Subscriptions" at bounding box center [151, 78] width 24 height 24
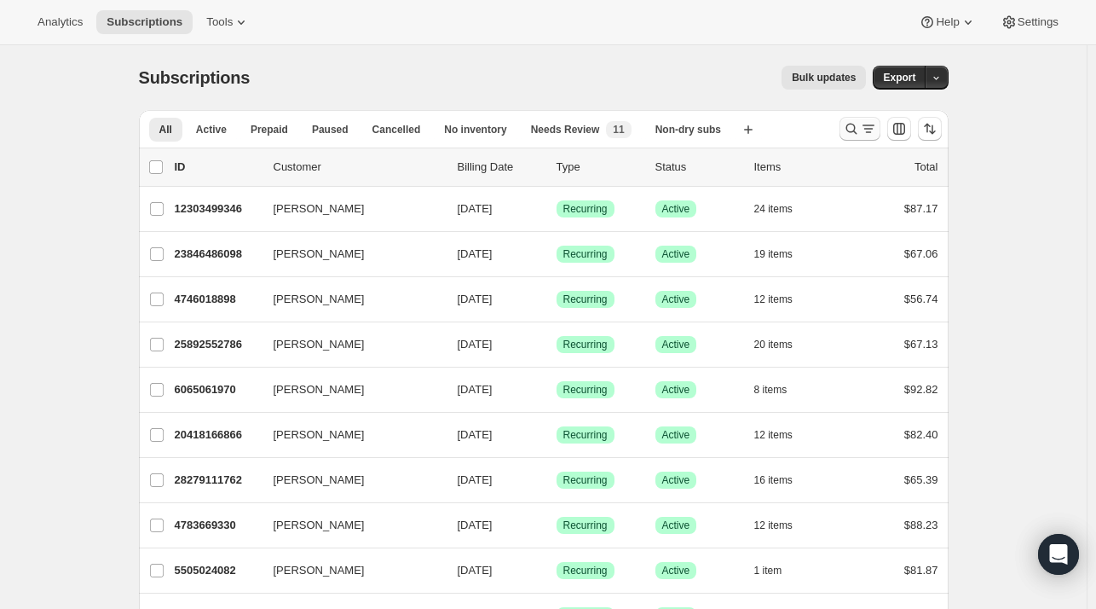
click at [857, 132] on icon "Search and filter results" at bounding box center [851, 128] width 17 height 17
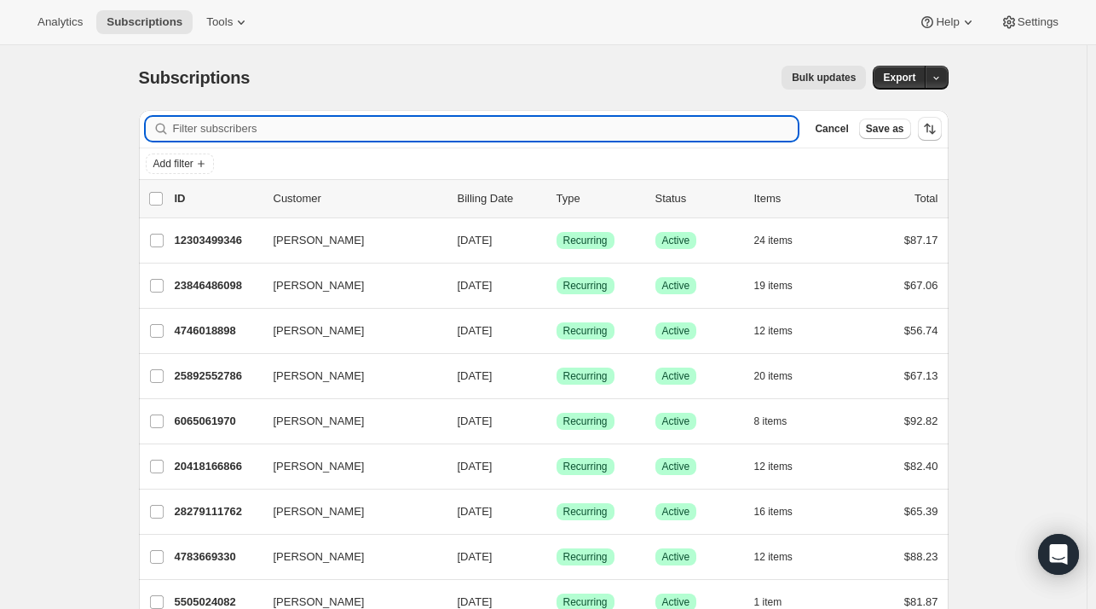
click at [430, 133] on input "Filter subscribers" at bounding box center [486, 129] width 626 height 24
drag, startPoint x: 425, startPoint y: 133, endPoint x: 436, endPoint y: 129, distance: 11.9
click at [436, 134] on input "Filter subscribers" at bounding box center [486, 129] width 626 height 24
click at [436, 123] on input "Filter subscribers" at bounding box center [486, 129] width 626 height 24
paste input "kristenhombsch@gmail.com"
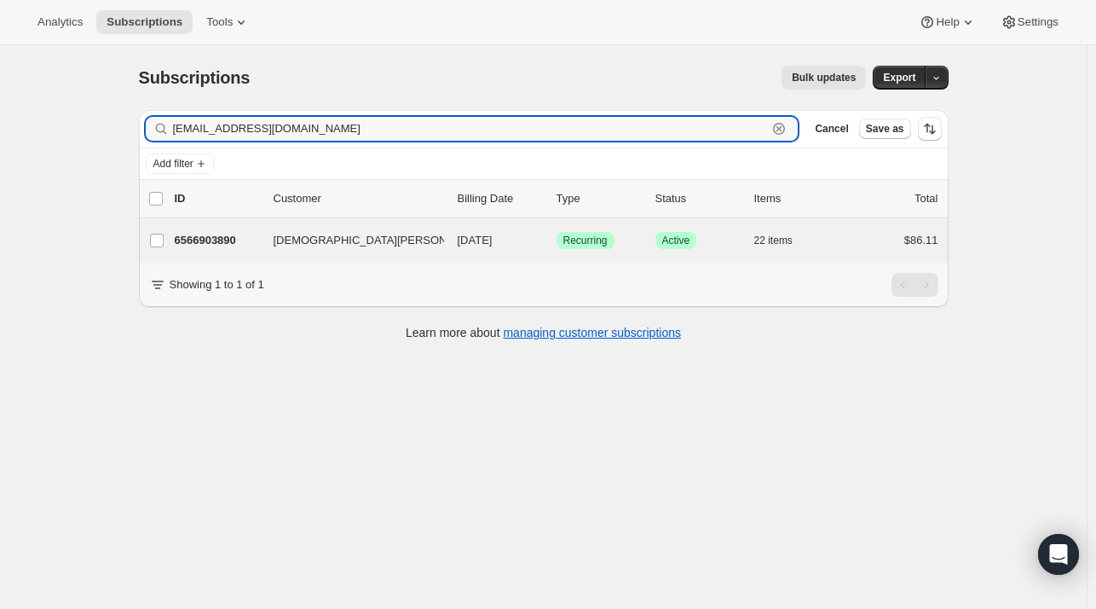
type input "kristenhombsch@gmail.com"
click at [305, 256] on div "Kristen Hombsch 6566903890 Kristen Hombsch 09/23/2025 Success Recurring Success…" at bounding box center [544, 240] width 810 height 44
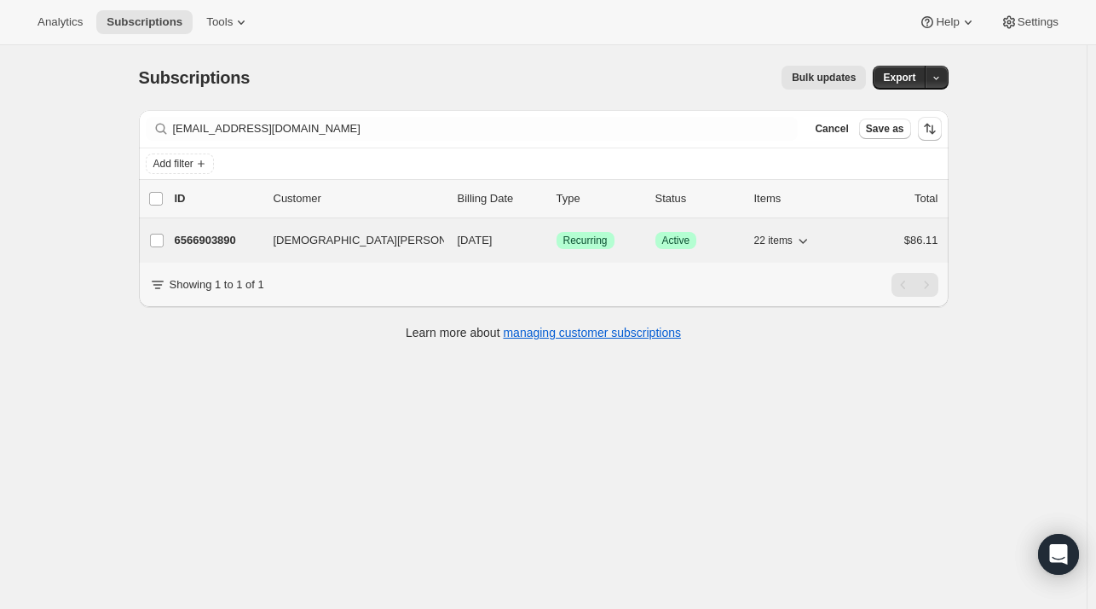
click at [203, 238] on p "6566903890" at bounding box center [217, 240] width 85 height 17
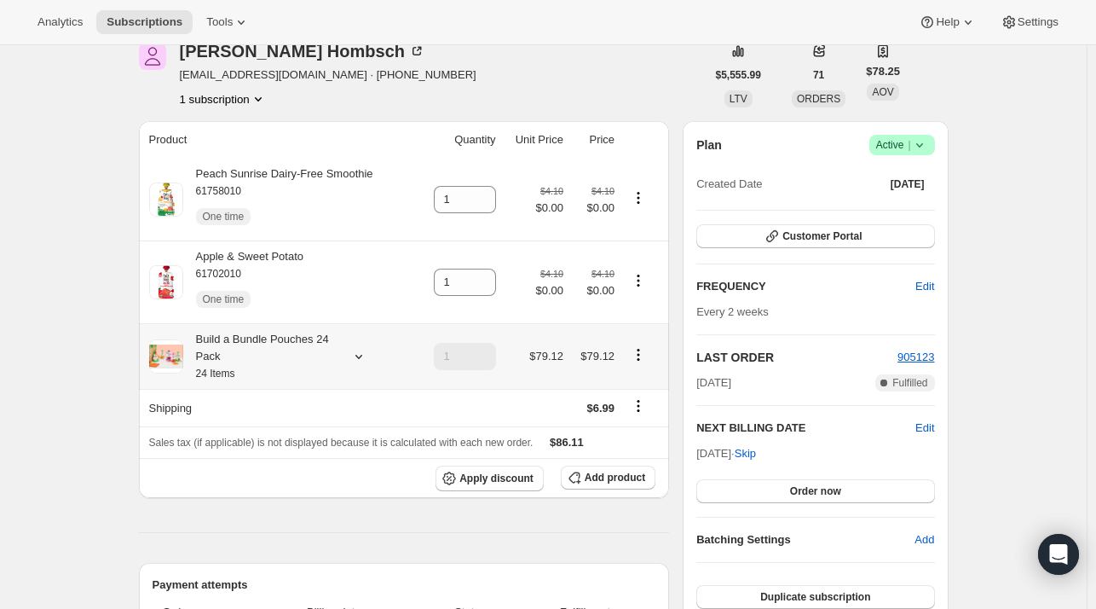
scroll to position [85, 0]
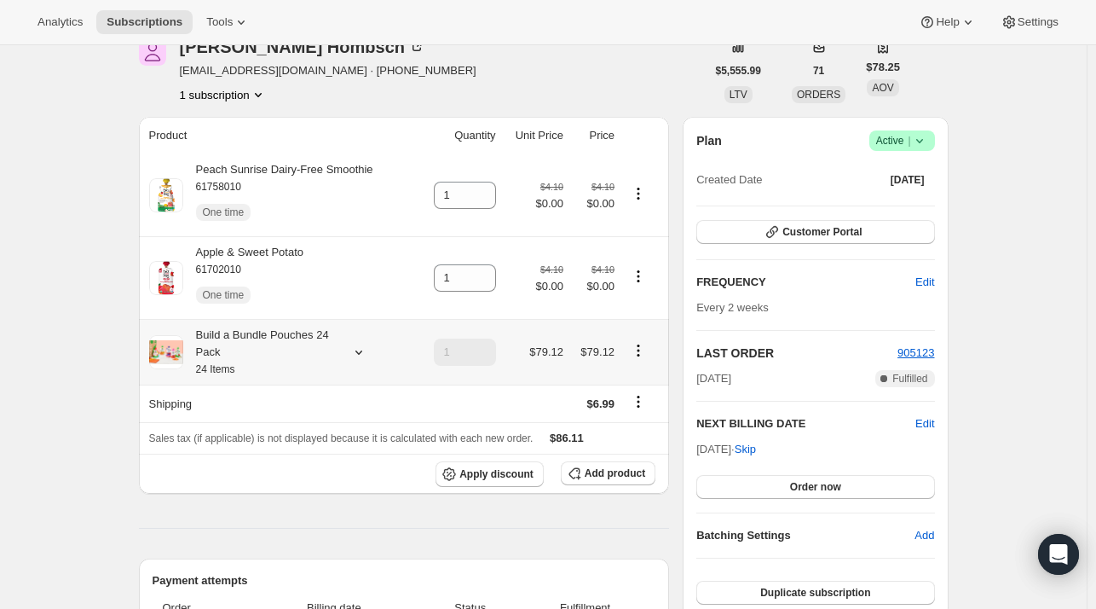
click at [357, 349] on icon at bounding box center [358, 351] width 17 height 17
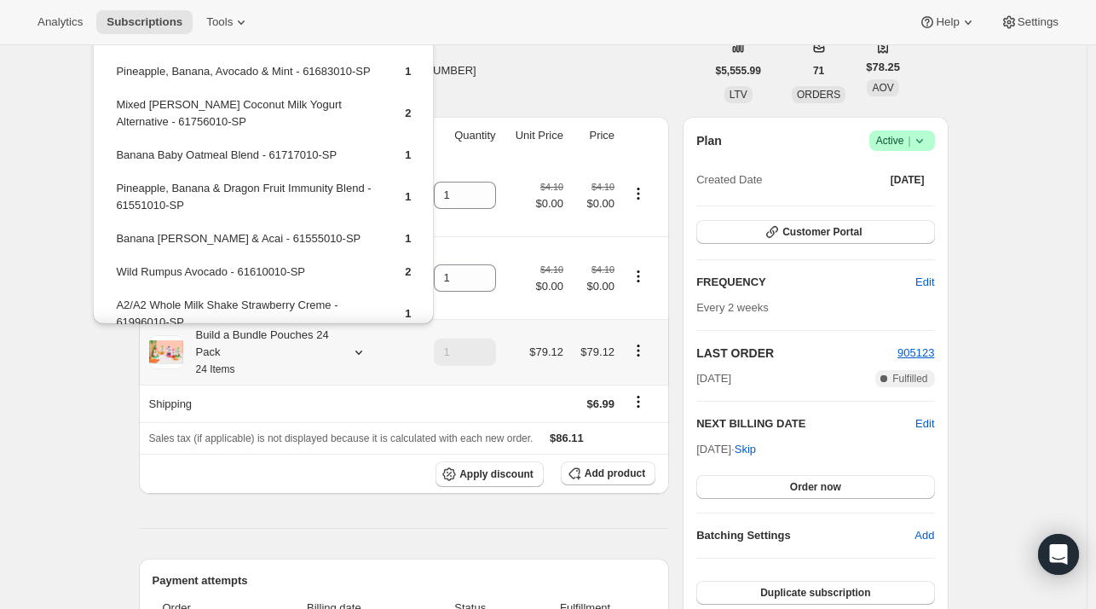
scroll to position [511, 0]
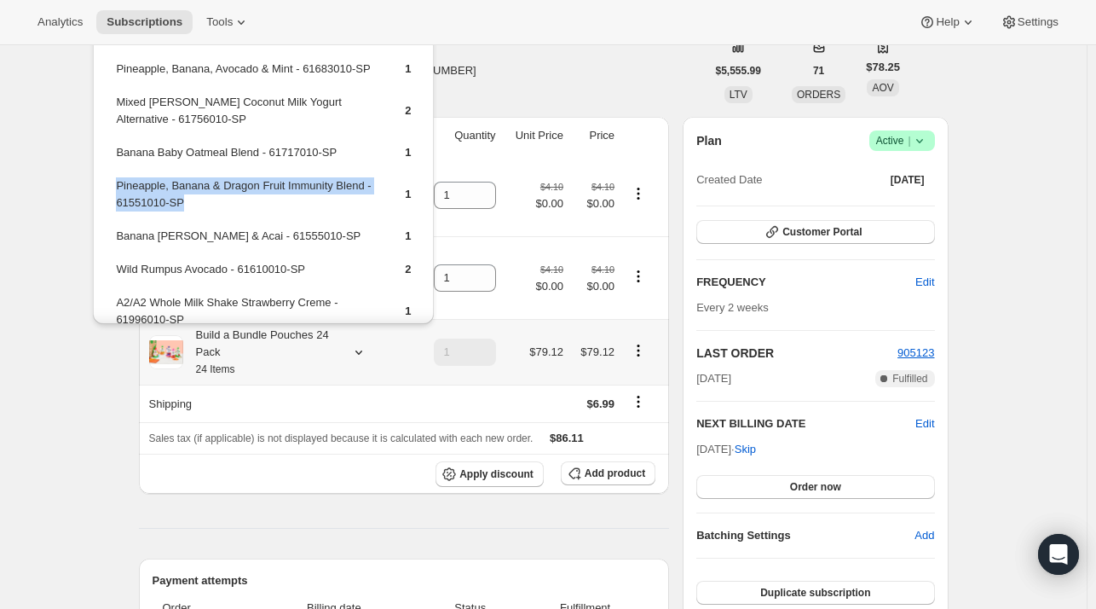
drag, startPoint x: 196, startPoint y: 173, endPoint x: 114, endPoint y: 170, distance: 81.9
click at [115, 176] on td "Pineapple, Banana & Dragon Fruit Immunity Blend - 61551010-SP" at bounding box center [245, 200] width 261 height 49
copy td "Pineapple, Banana & Dragon Fruit Immunity Blend - 61551010-SP"
click at [600, 482] on button "Add product" at bounding box center [608, 473] width 95 height 24
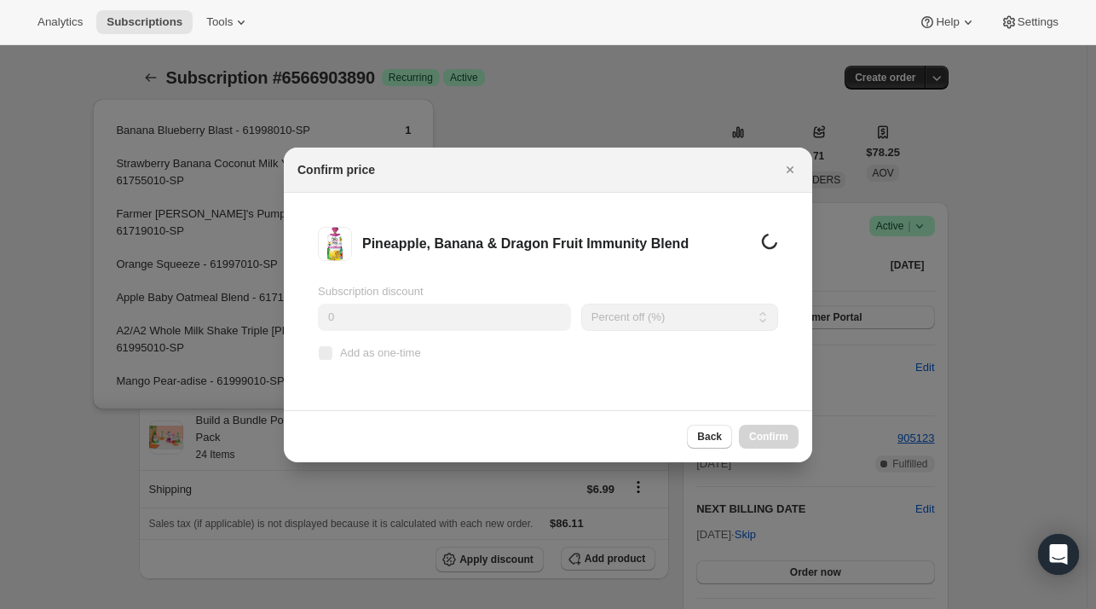
scroll to position [85, 0]
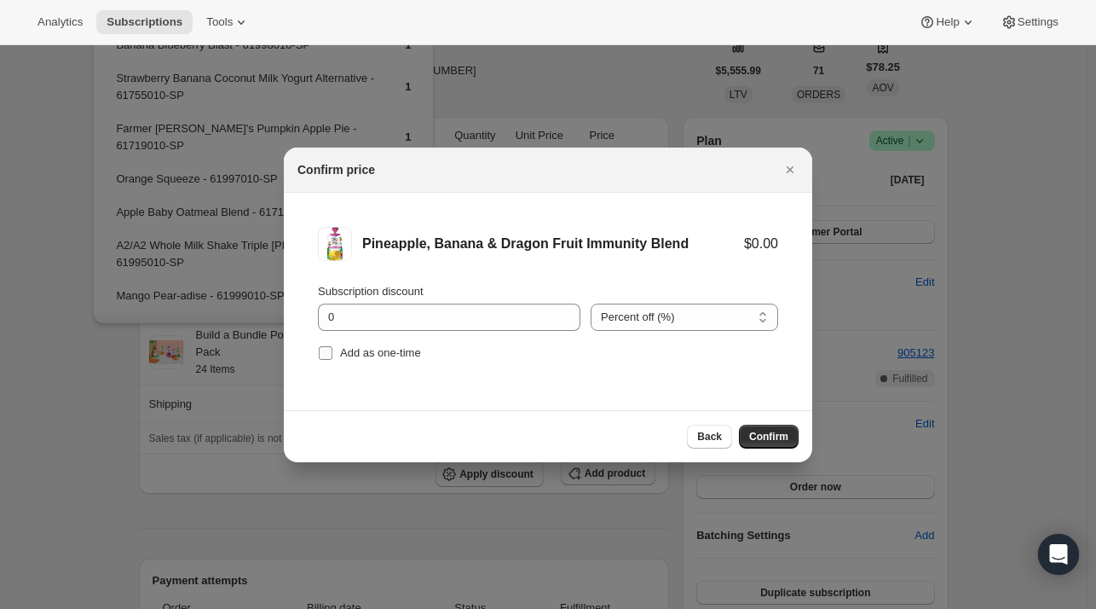
click at [372, 355] on span "Add as one-time" at bounding box center [380, 352] width 81 height 13
click at [332, 355] on input "Add as one-time" at bounding box center [326, 353] width 14 height 14
checkbox input "true"
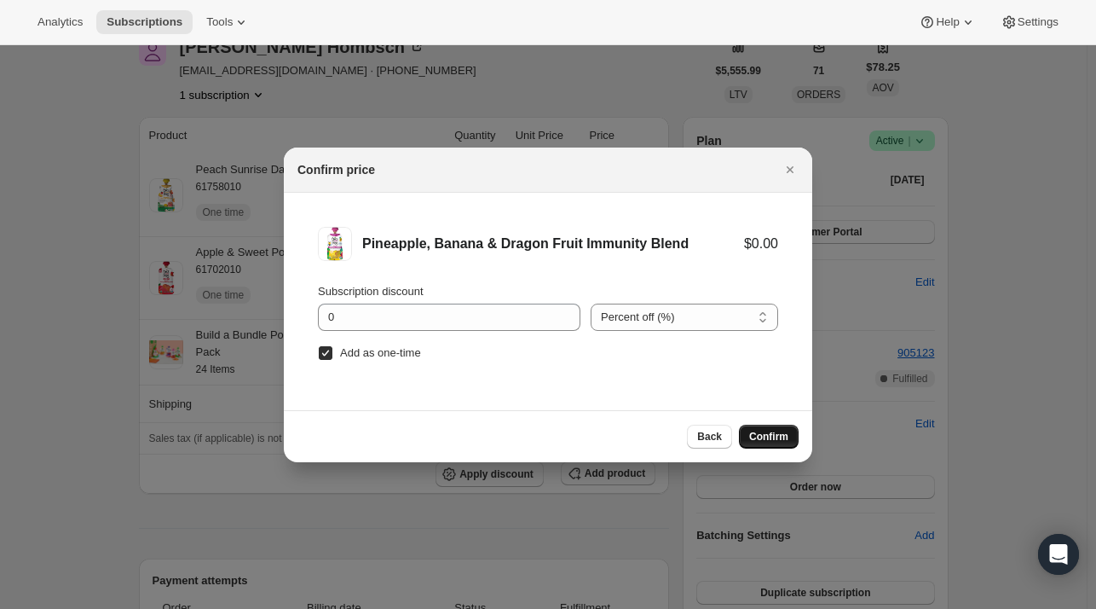
click at [757, 423] on div "Back Confirm" at bounding box center [548, 436] width 528 height 52
click at [760, 430] on span "Confirm" at bounding box center [768, 437] width 39 height 14
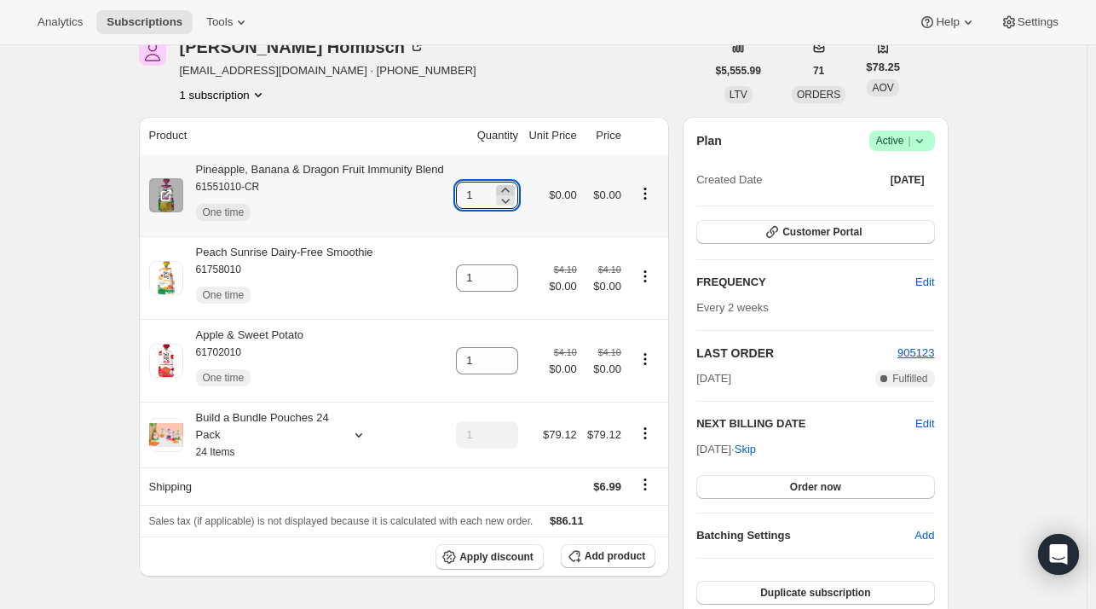
click at [512, 187] on icon at bounding box center [505, 190] width 17 height 17
click at [512, 188] on icon at bounding box center [505, 190] width 17 height 17
type input "3"
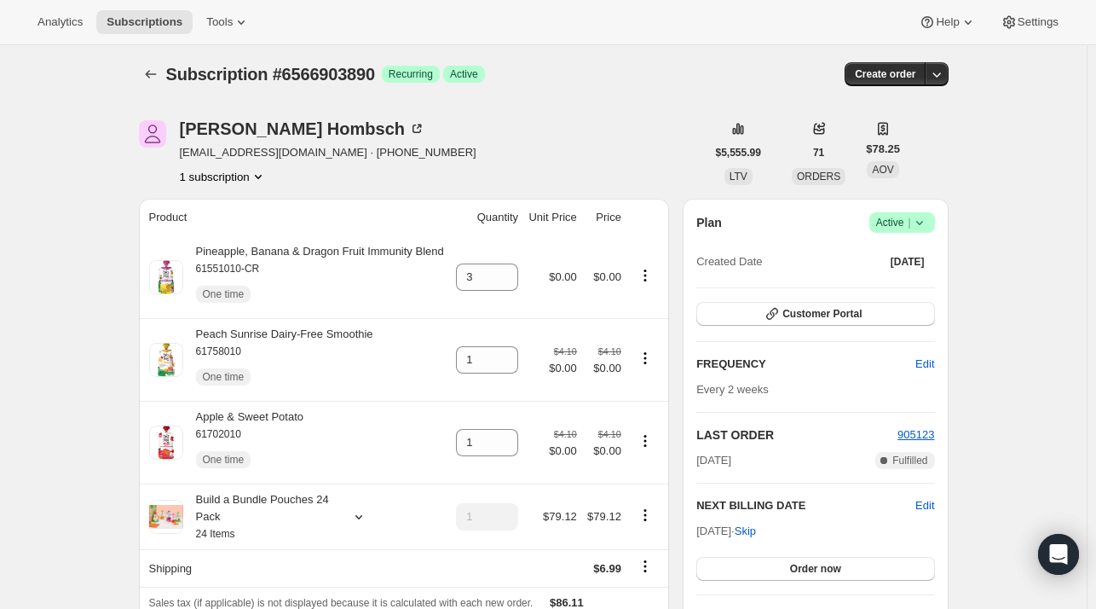
scroll to position [0, 0]
